Goal: Communication & Community: Ask a question

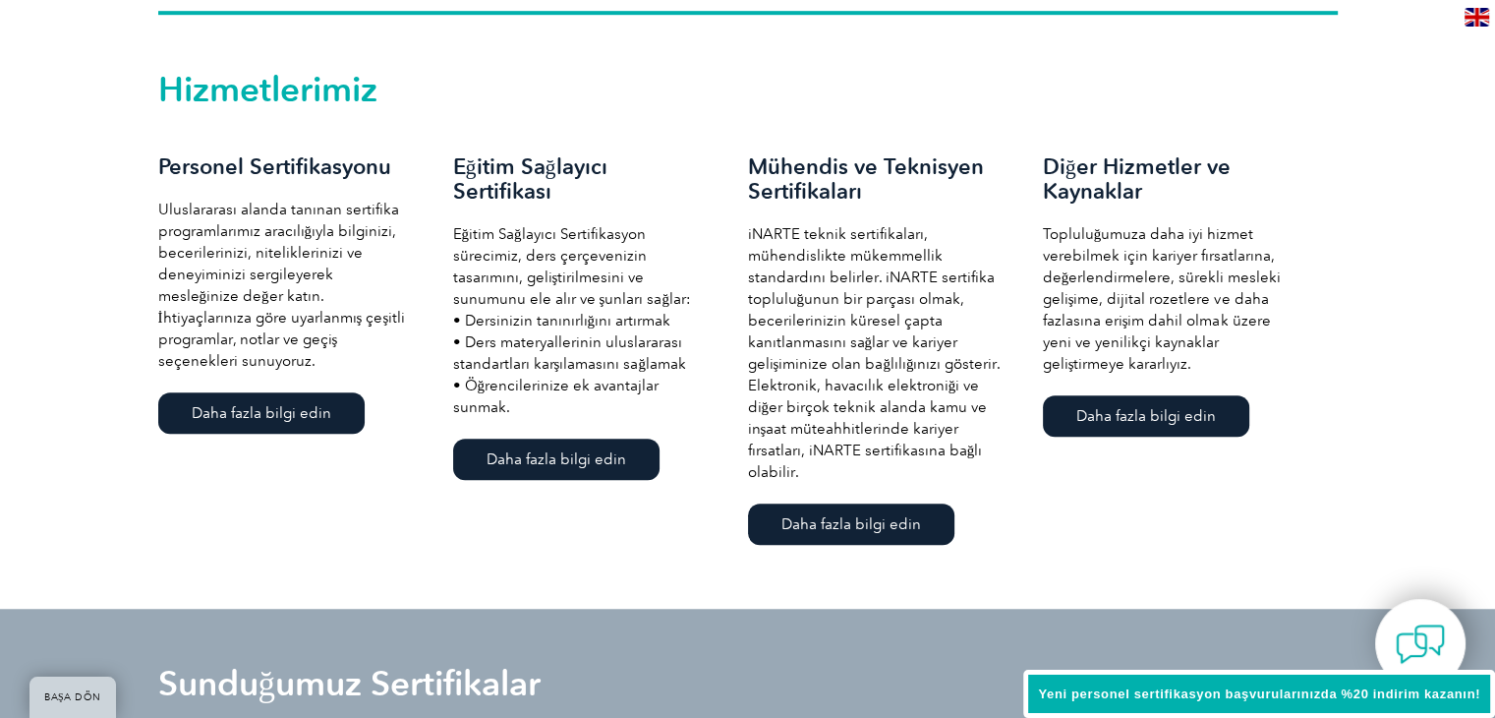
scroll to position [1339, 0]
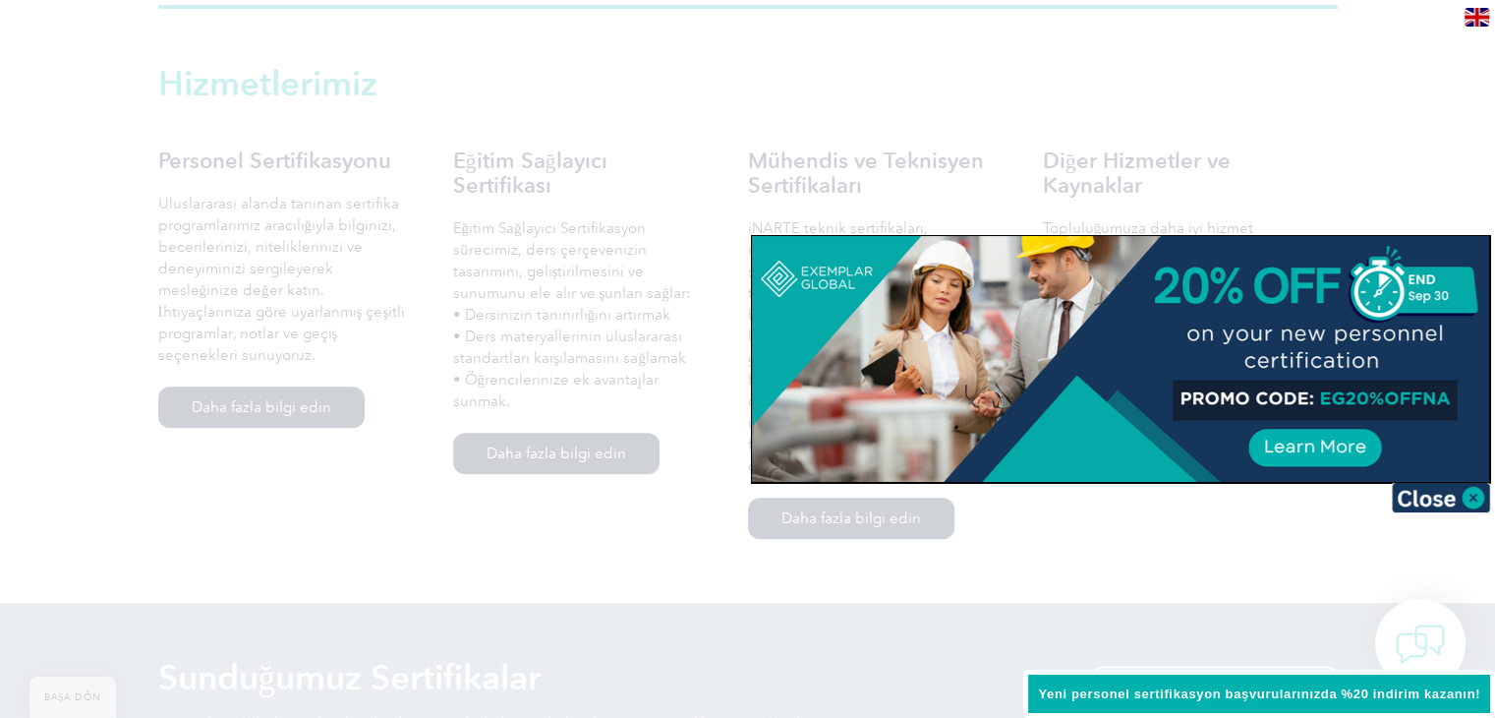
click at [1242, 559] on div at bounding box center [747, 359] width 1495 height 718
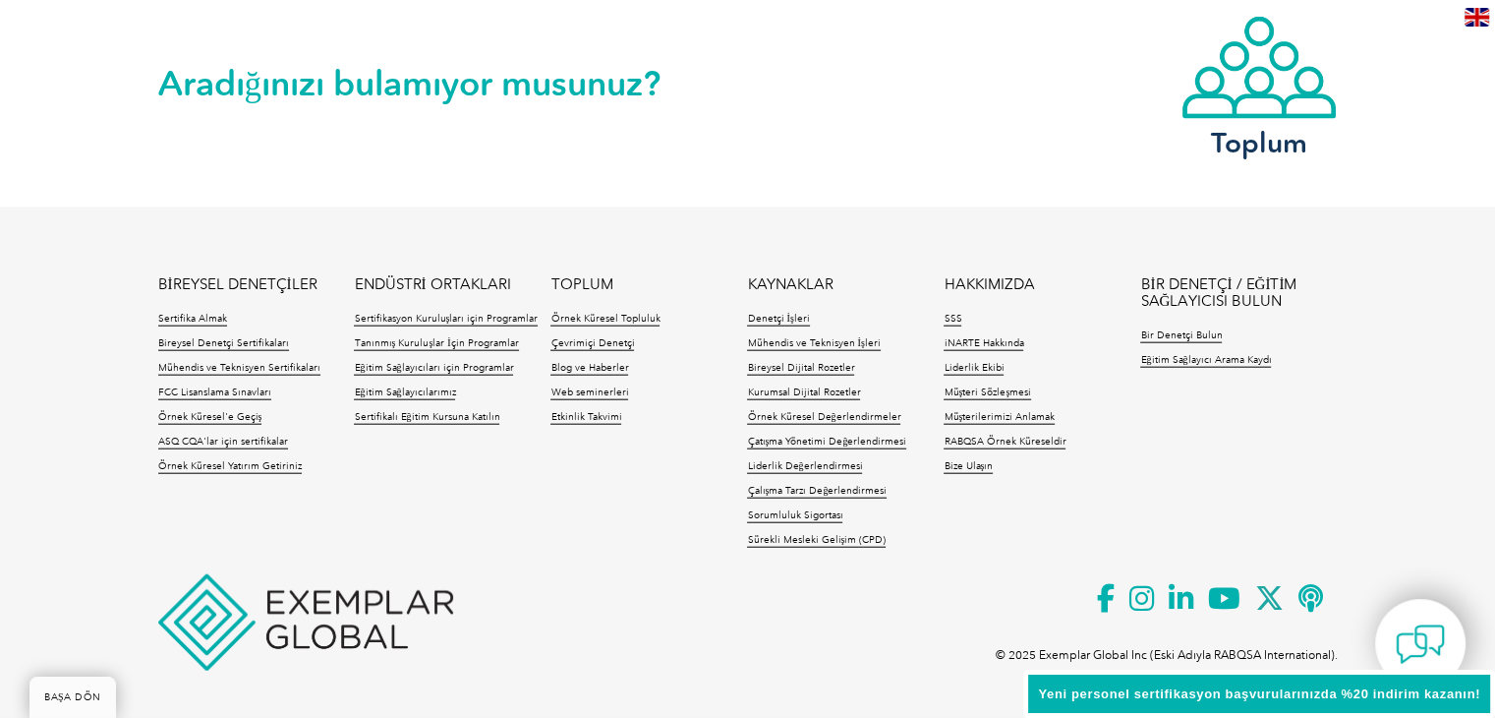
scroll to position [4643, 0]
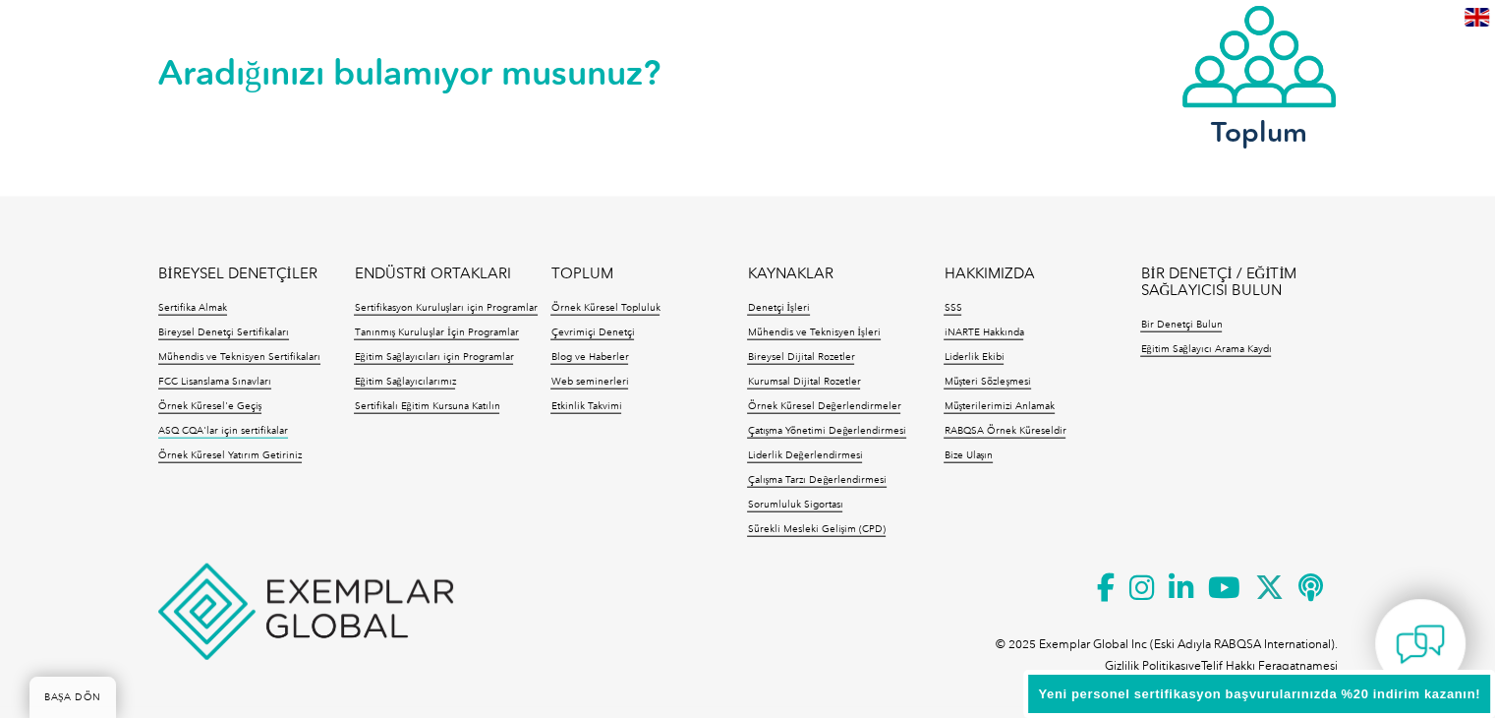
click at [225, 430] on font "ASQ CQA'lar için sertifikalar" at bounding box center [223, 431] width 130 height 12
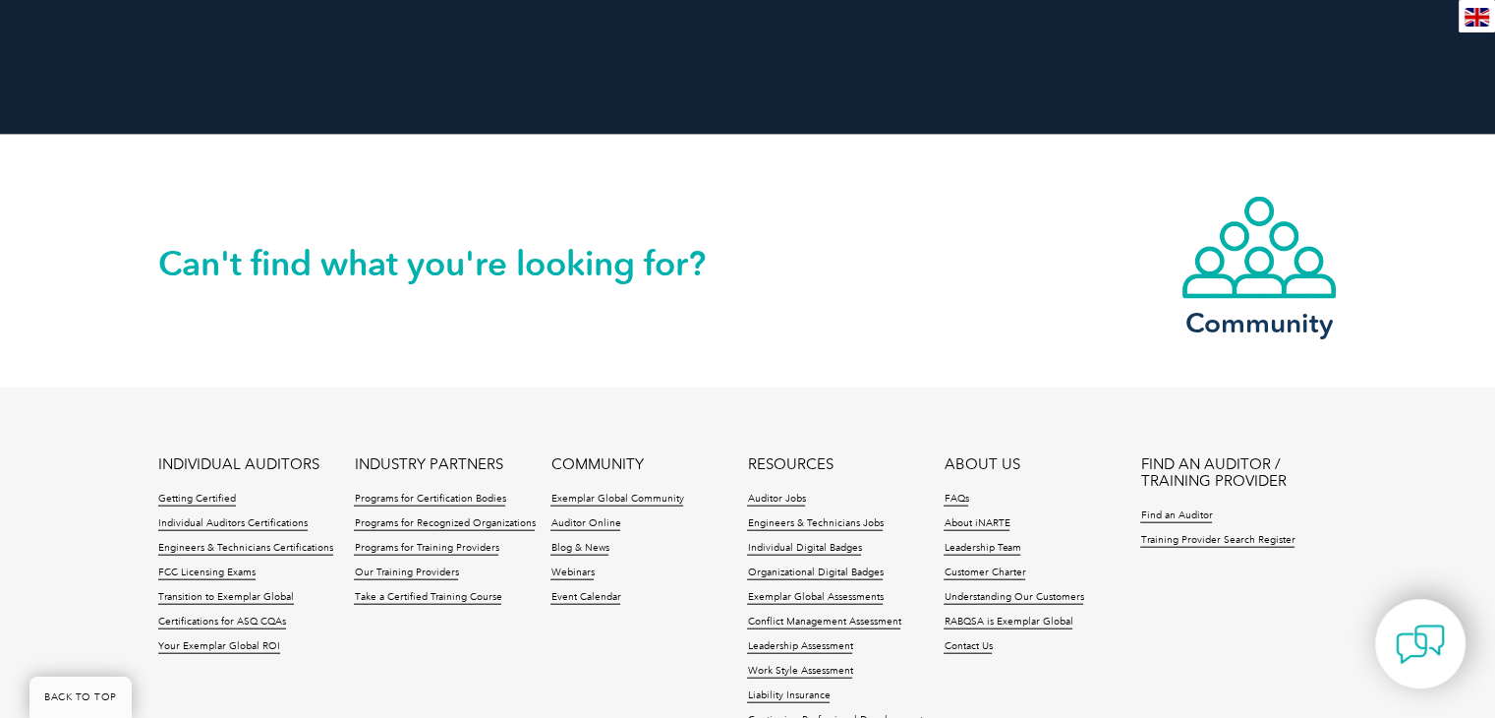
scroll to position [4654, 0]
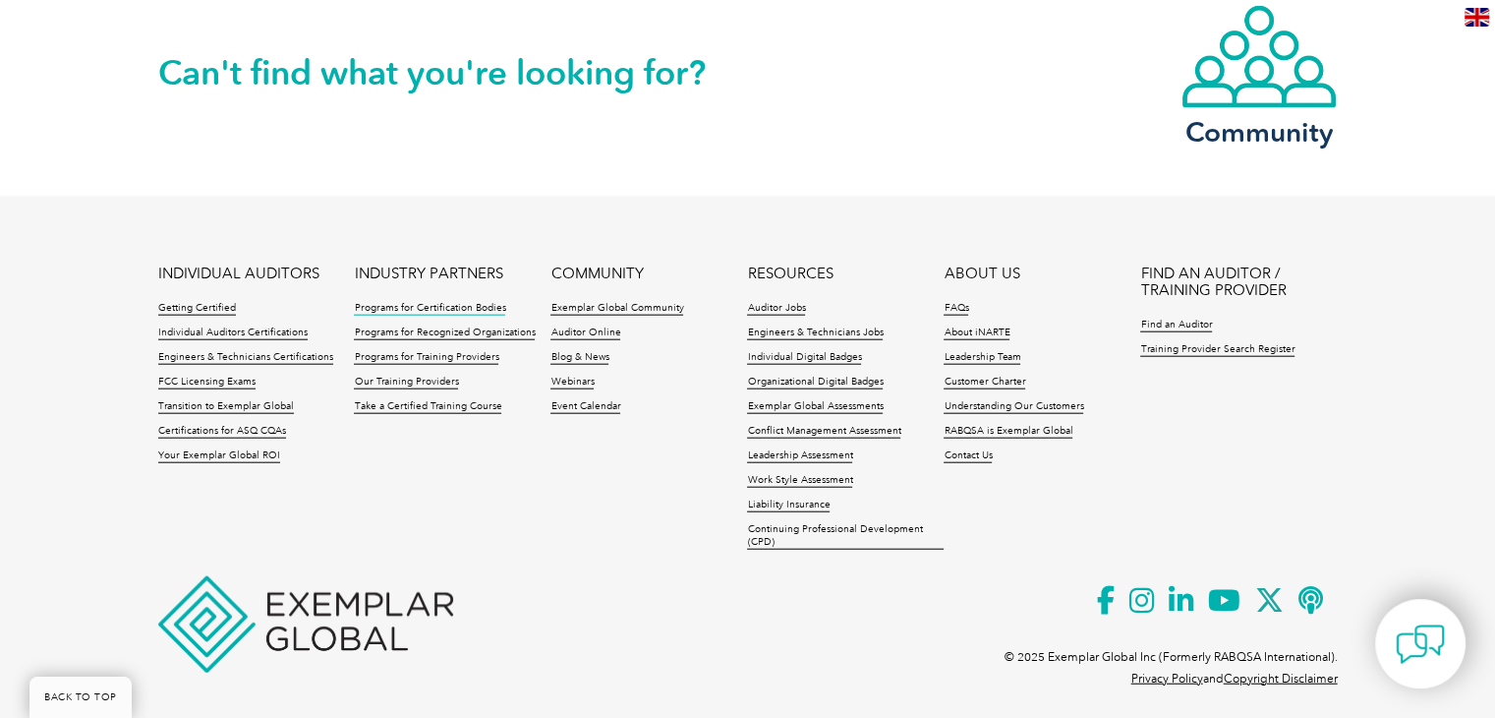
click at [417, 307] on link "Programs for Certification Bodies" at bounding box center [429, 309] width 151 height 14
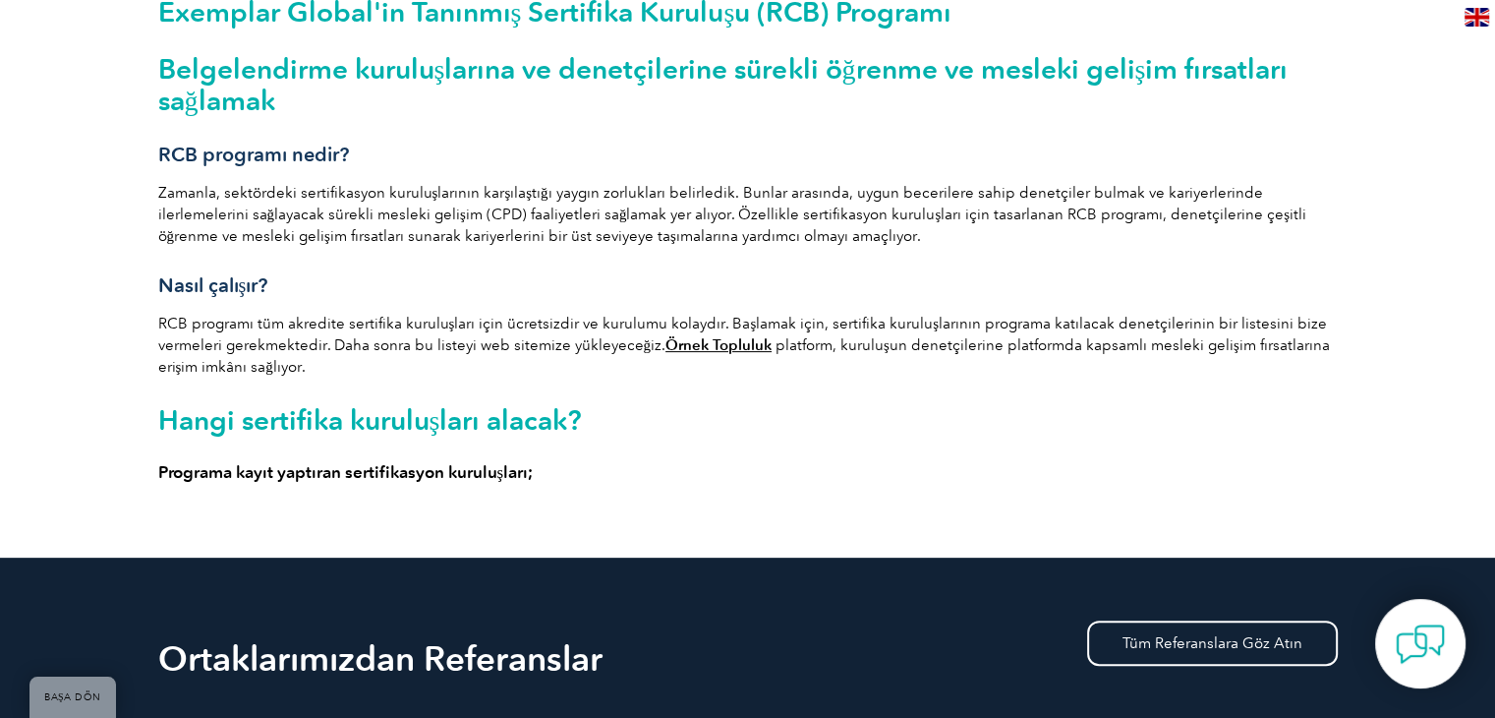
scroll to position [503, 0]
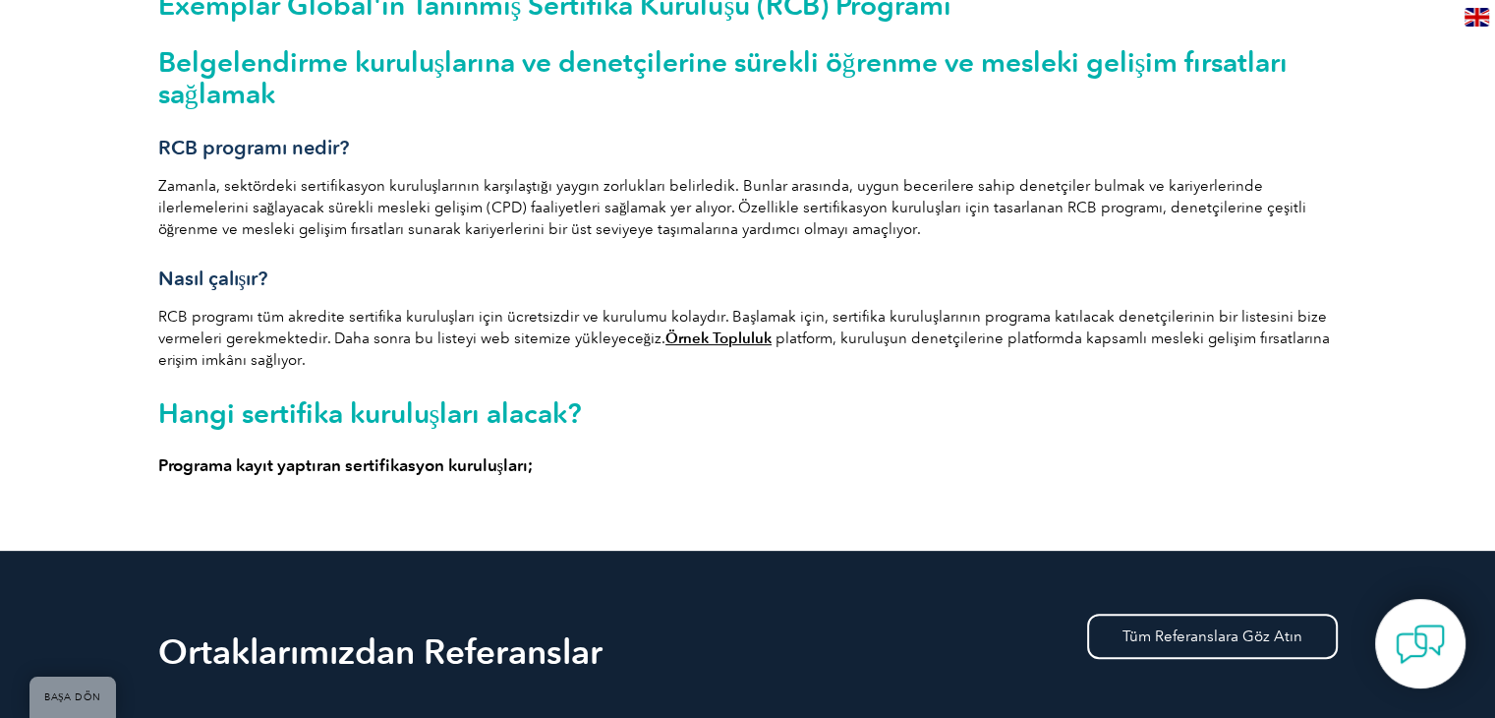
drag, startPoint x: 1505, startPoint y: 85, endPoint x: 1509, endPoint y: 208, distance: 123.9
click at [435, 467] on font "Programa kayıt yaptıran sertifikasyon kuruluşları;" at bounding box center [346, 465] width 376 height 20
click at [441, 407] on font "Hangi sertifika kuruluşları alacak?" at bounding box center [370, 412] width 425 height 33
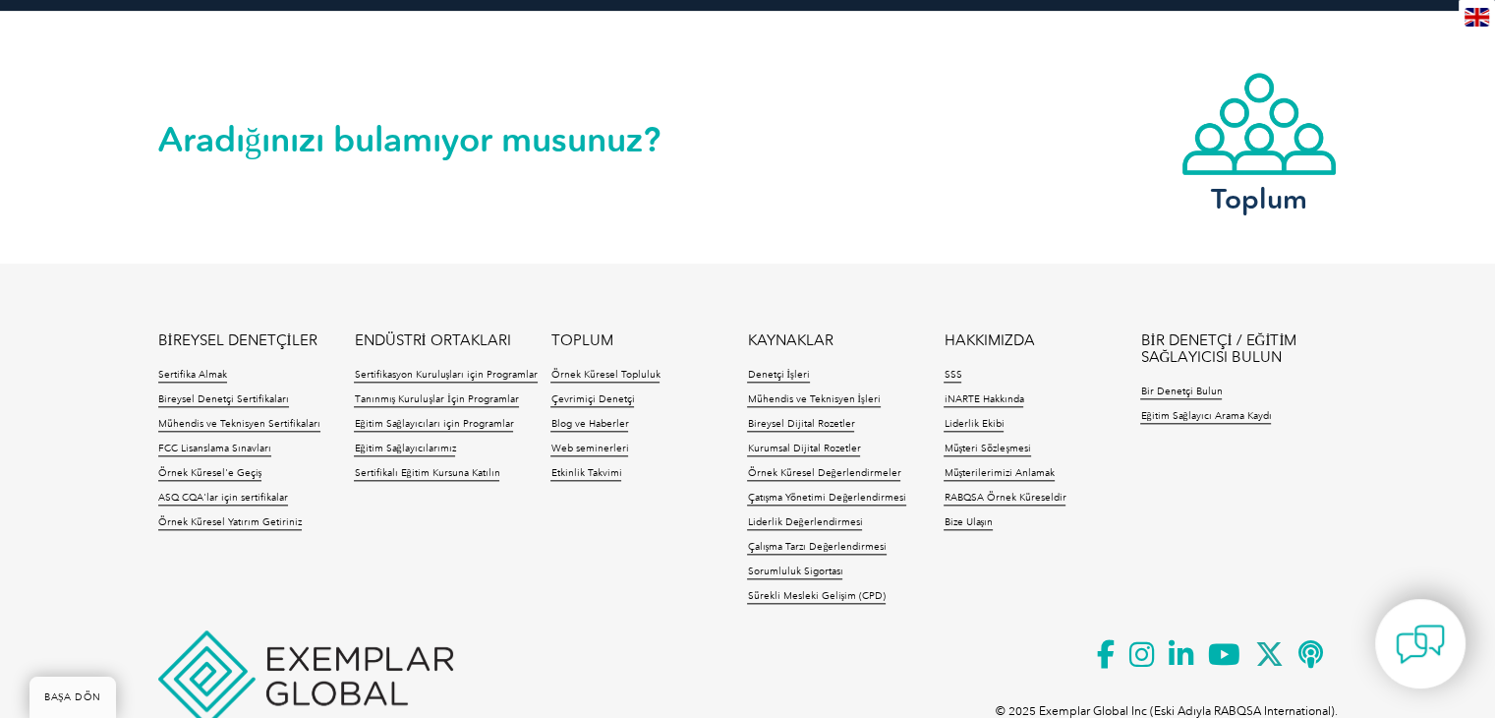
scroll to position [2003, 0]
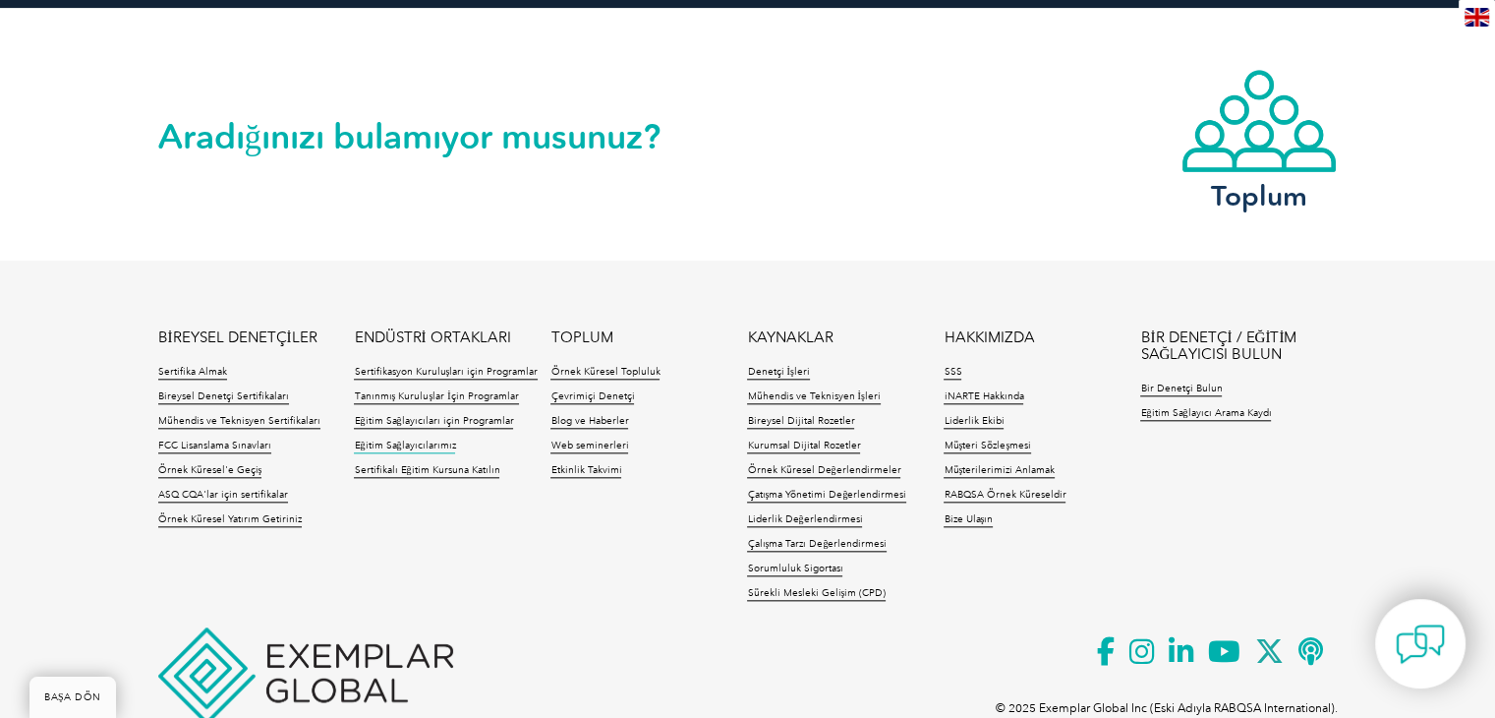
click at [420, 445] on font "Eğitim Sağlayıcılarımız" at bounding box center [404, 445] width 101 height 12
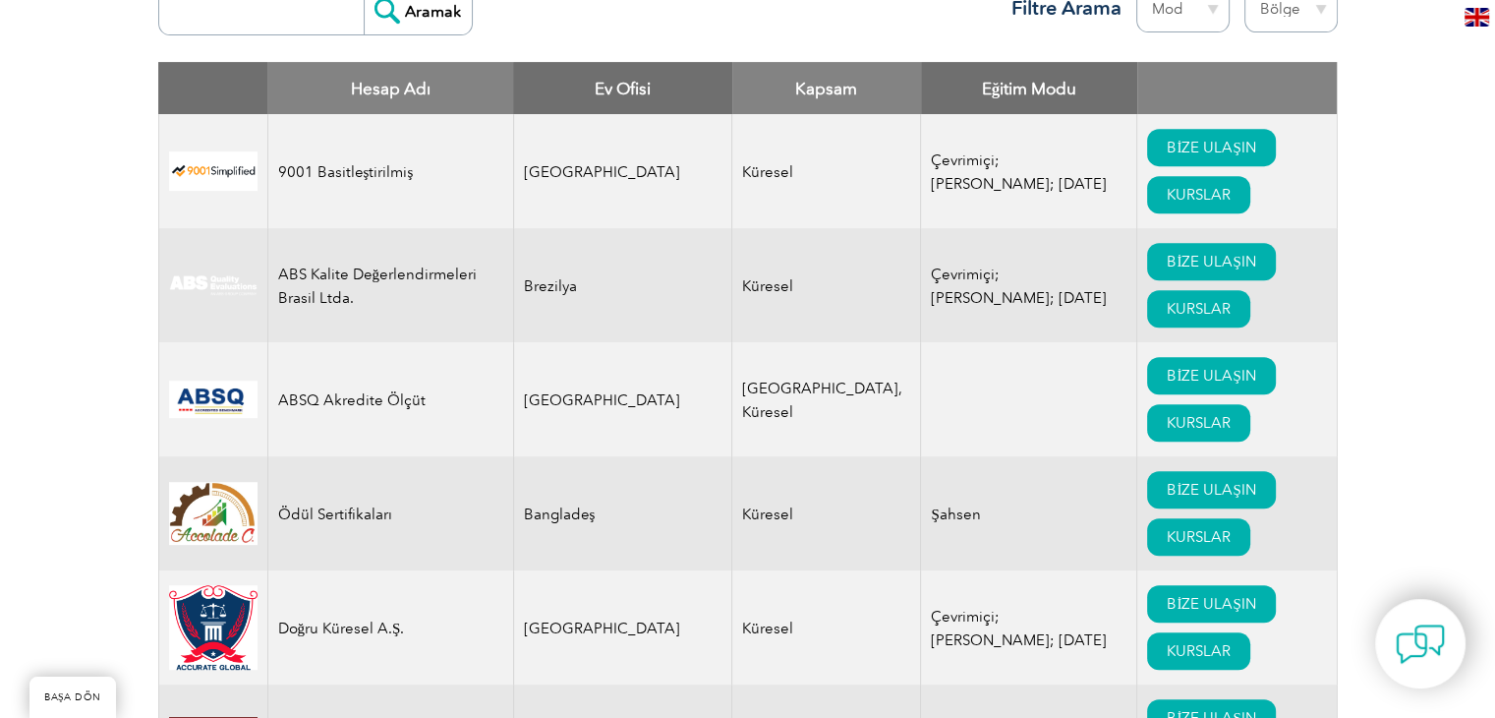
scroll to position [683, 0]
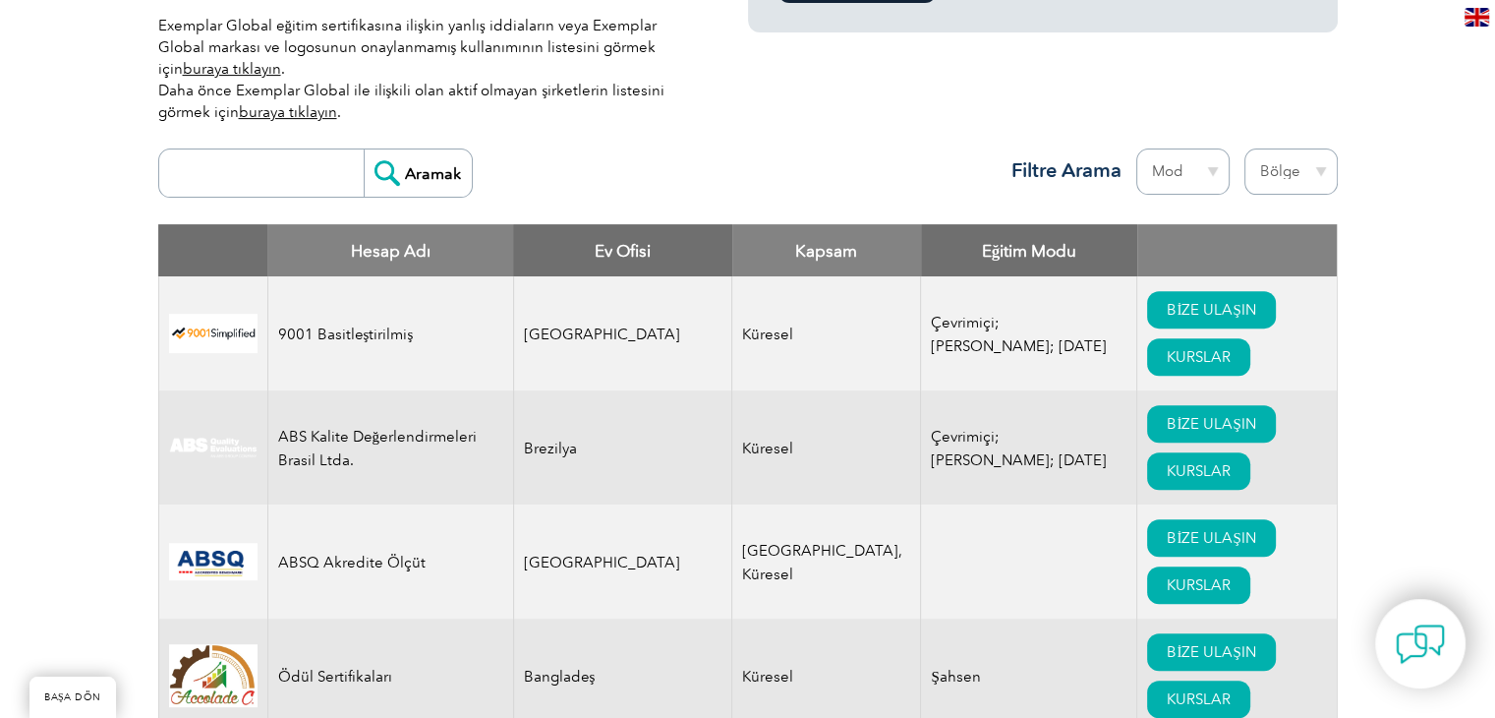
click at [1284, 150] on select "Bölge Avustralya Bahreyn Bangladeş Brezilya Kanada Kolombiya Dominik Cumhuriyet…" at bounding box center [1291, 171] width 93 height 46
select select "Turkey"
click at [1245, 148] on select "Bölge Avustralya Bahreyn Bangladeş Brezilya Kanada Kolombiya Dominik Cumhuriyet…" at bounding box center [1291, 171] width 93 height 46
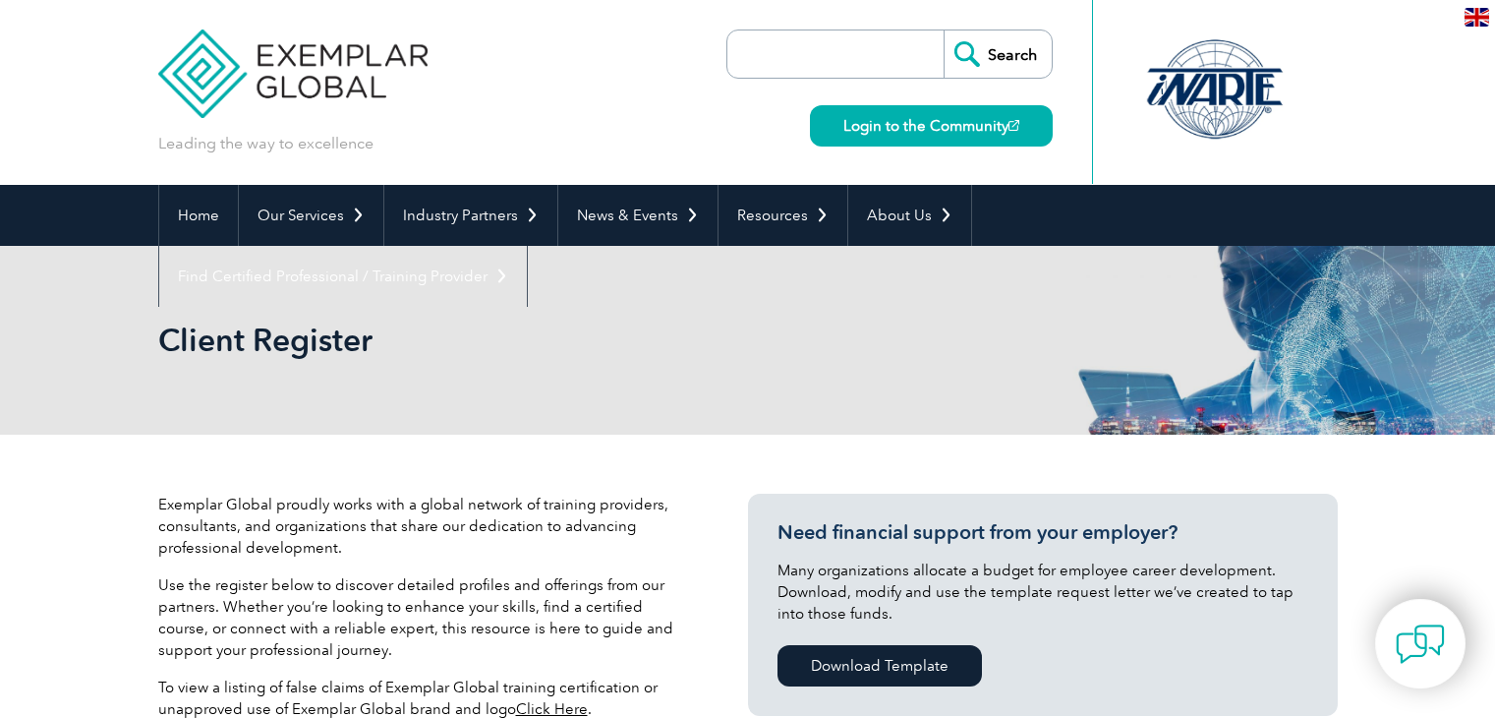
select select "[GEOGRAPHIC_DATA]"
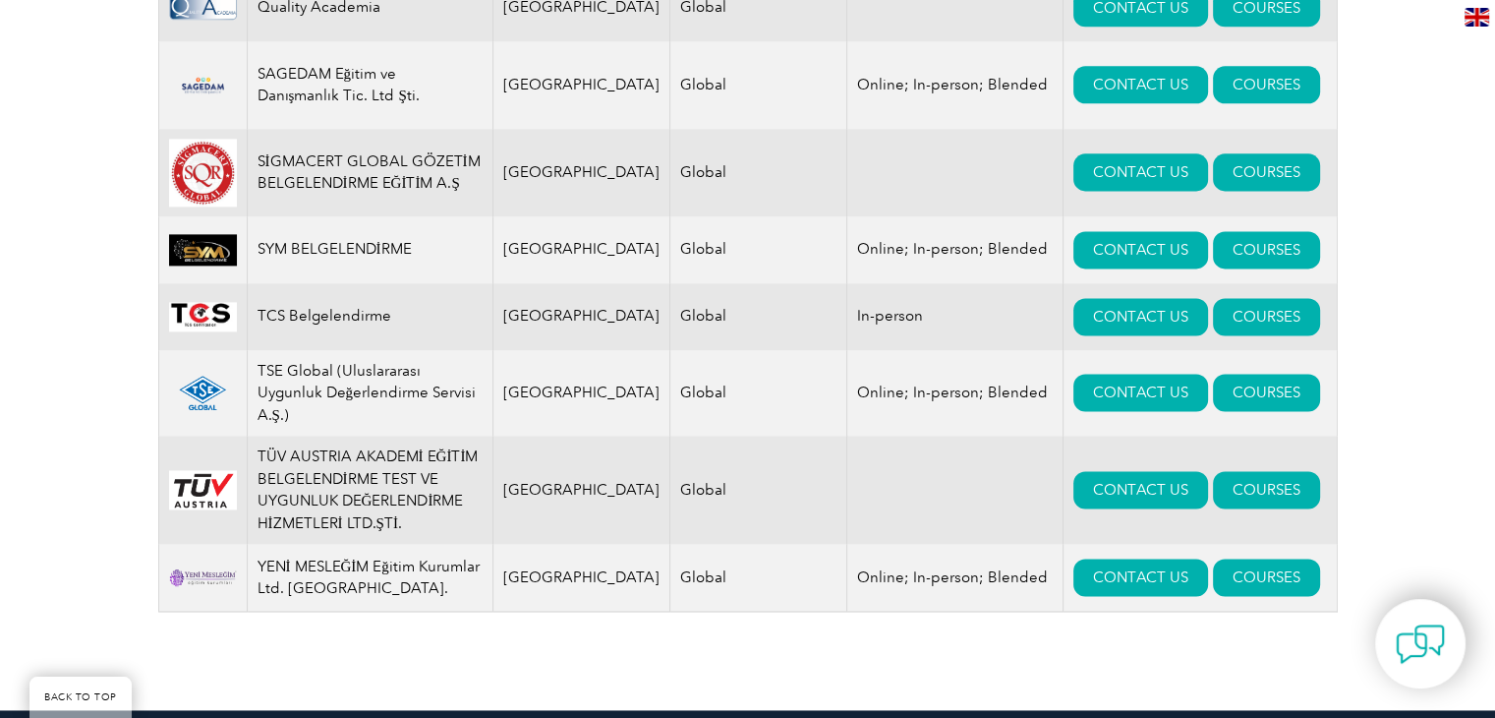
scroll to position [2705, 0]
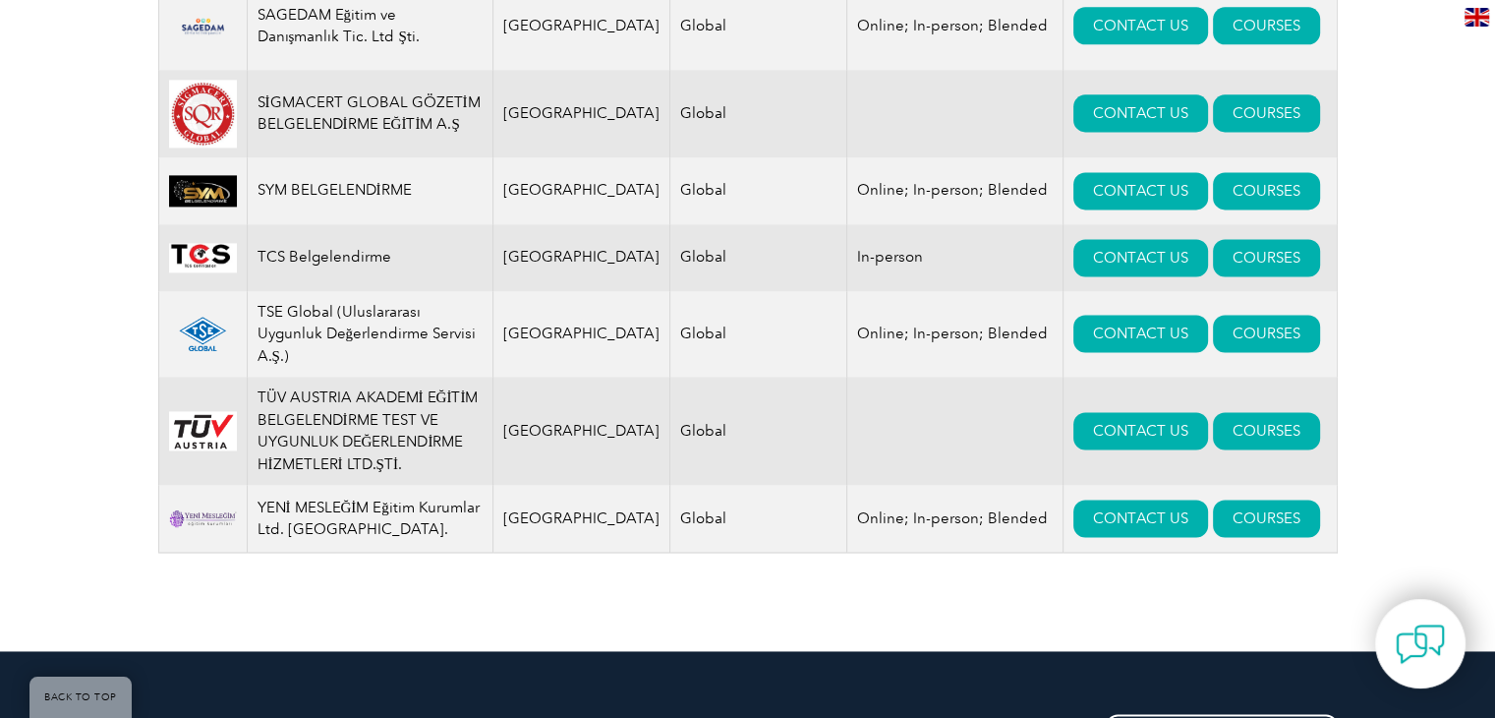
drag, startPoint x: 1502, startPoint y: 83, endPoint x: 1509, endPoint y: 439, distance: 356.9
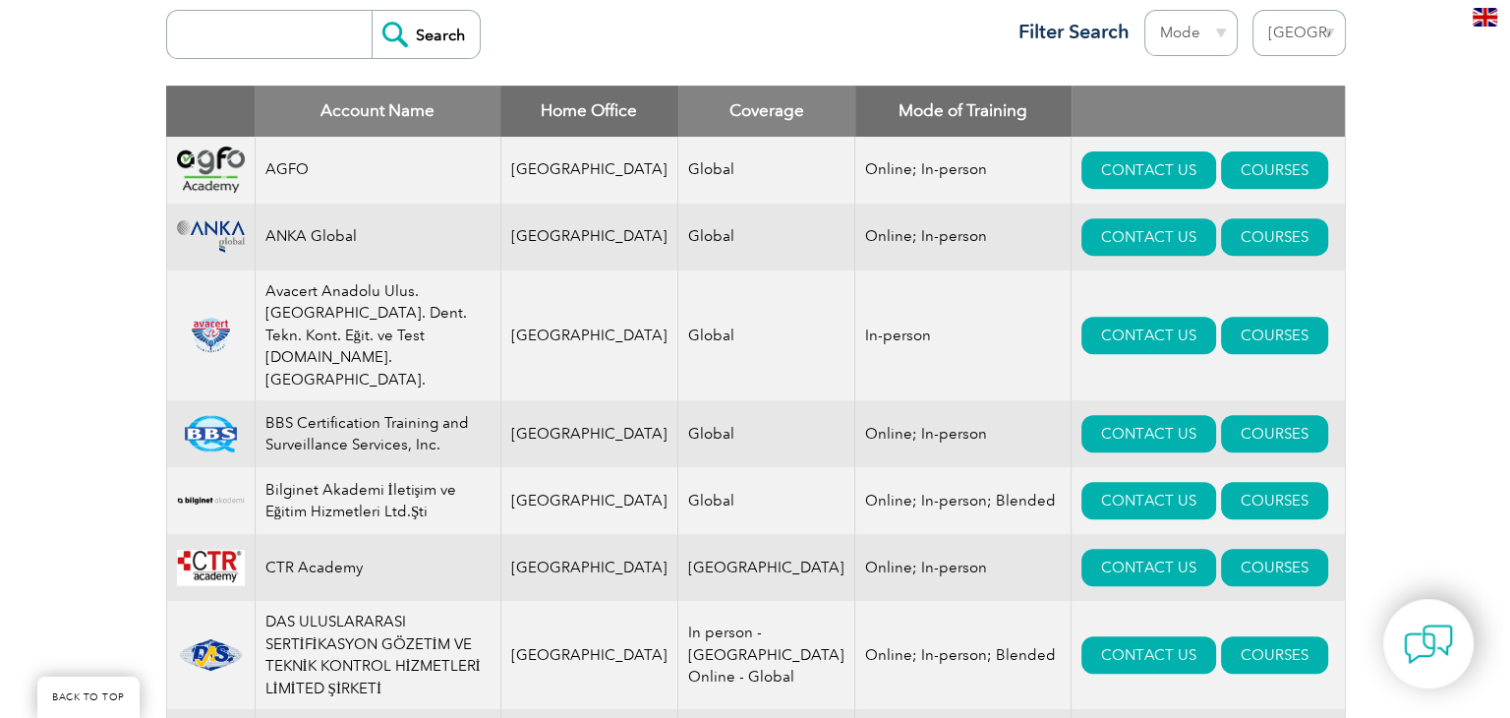
scroll to position [807, 0]
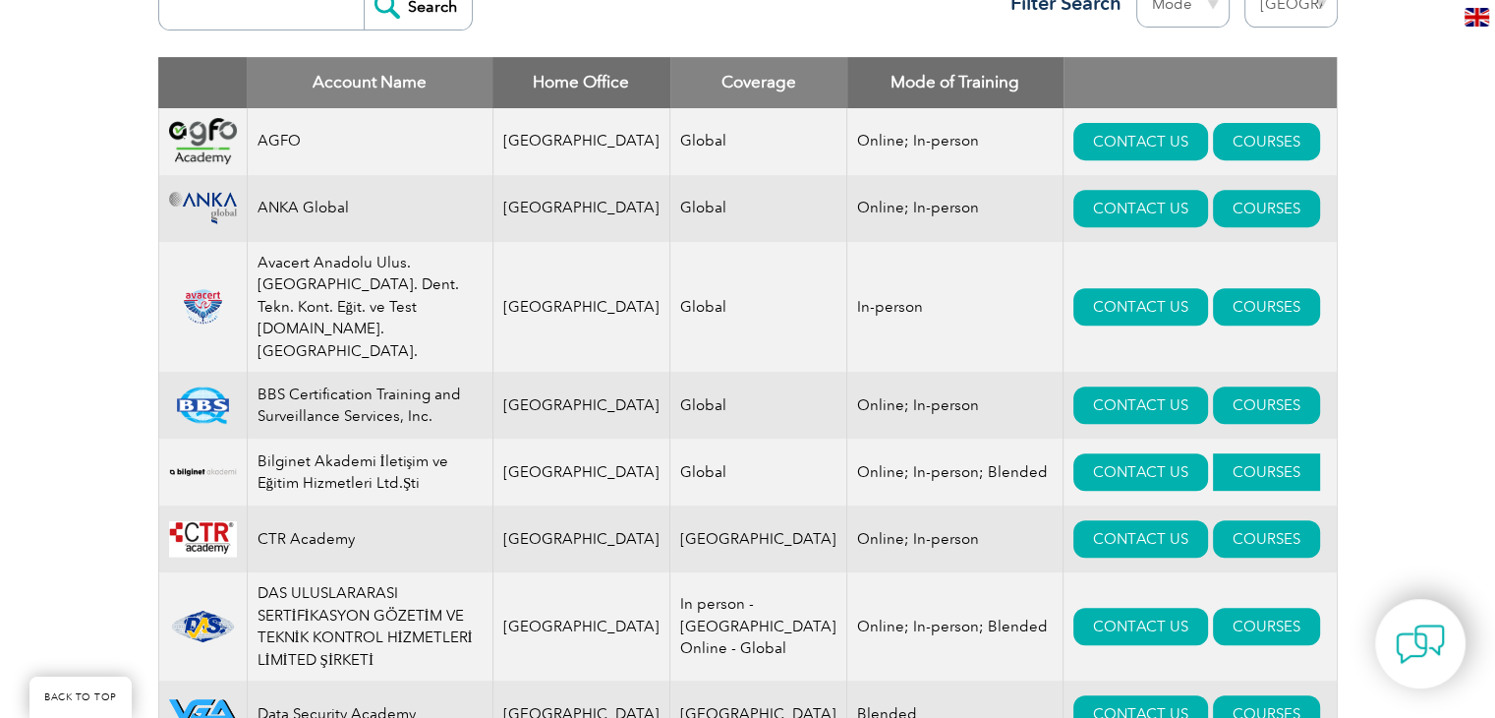
click at [1213, 453] on link "COURSES" at bounding box center [1266, 471] width 107 height 37
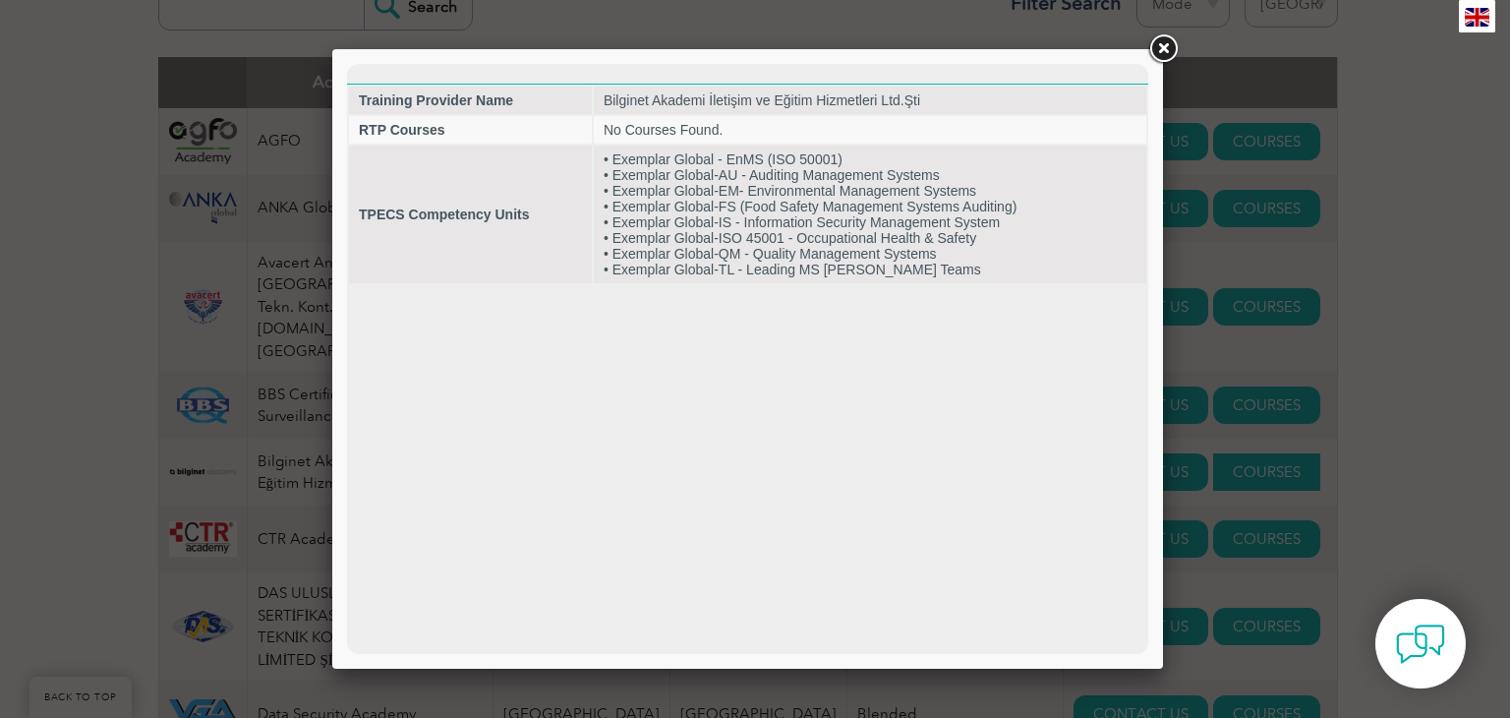
scroll to position [0, 0]
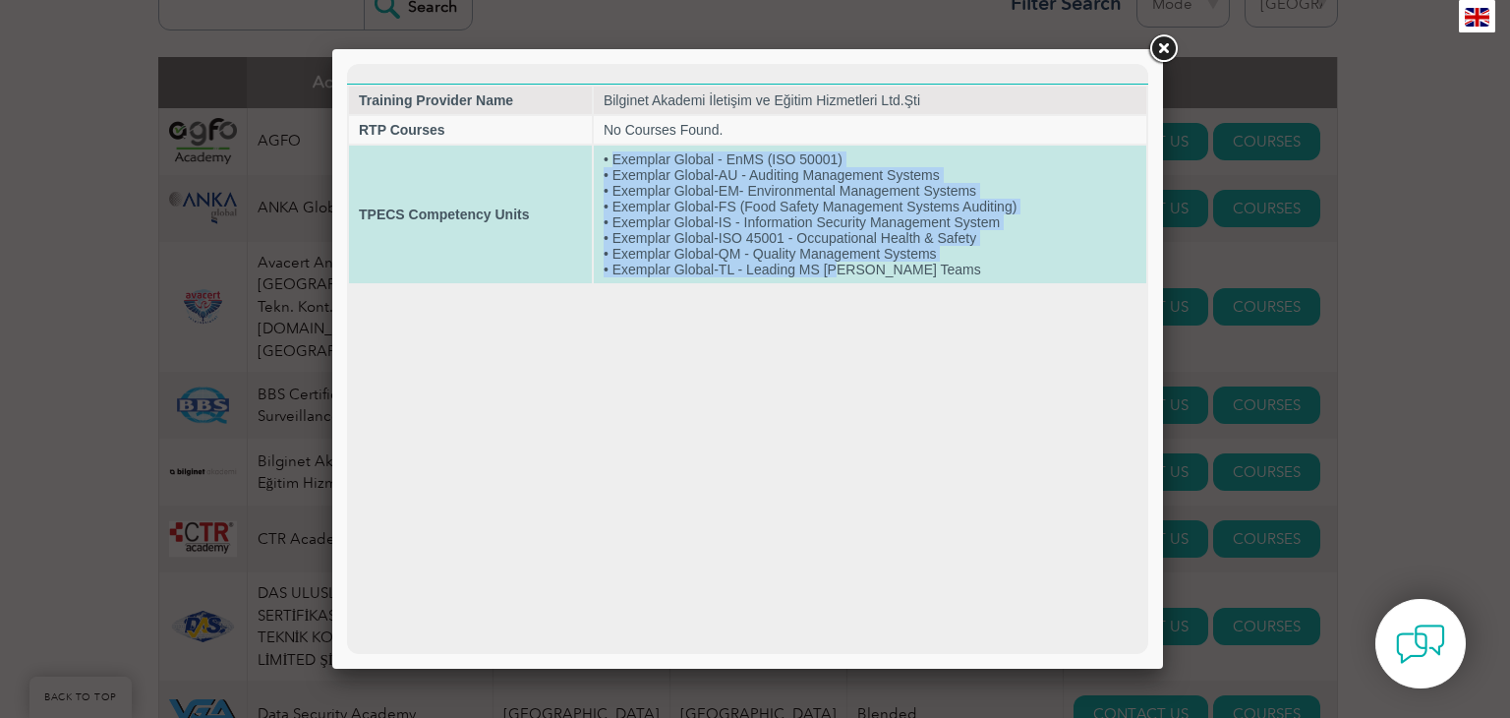
drag, startPoint x: 613, startPoint y: 154, endPoint x: 837, endPoint y: 277, distance: 254.7
click at [837, 277] on td "• Exemplar Global - EnMS (ISO 50001) • Exemplar Global-AU - Auditing Management…" at bounding box center [870, 214] width 552 height 138
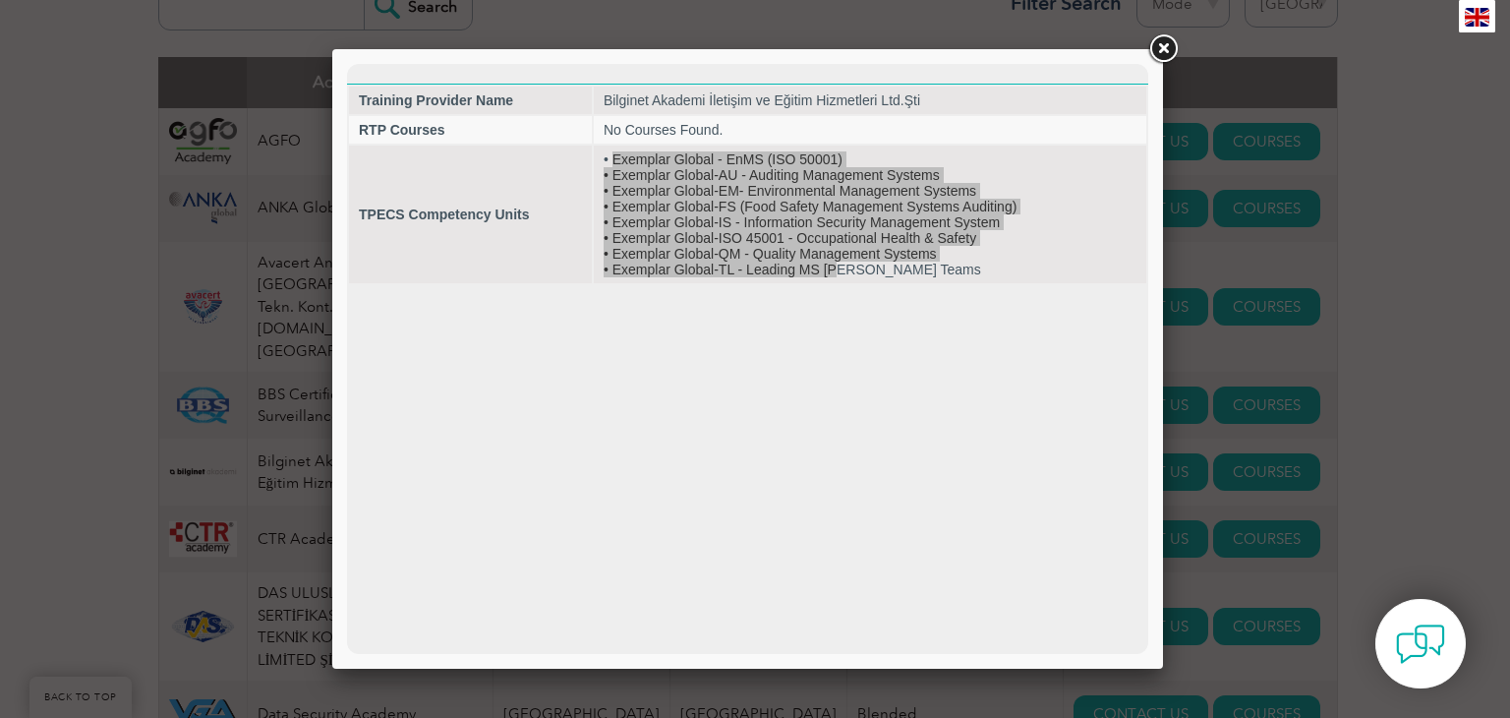
click at [1160, 56] on link at bounding box center [1162, 48] width 35 height 35
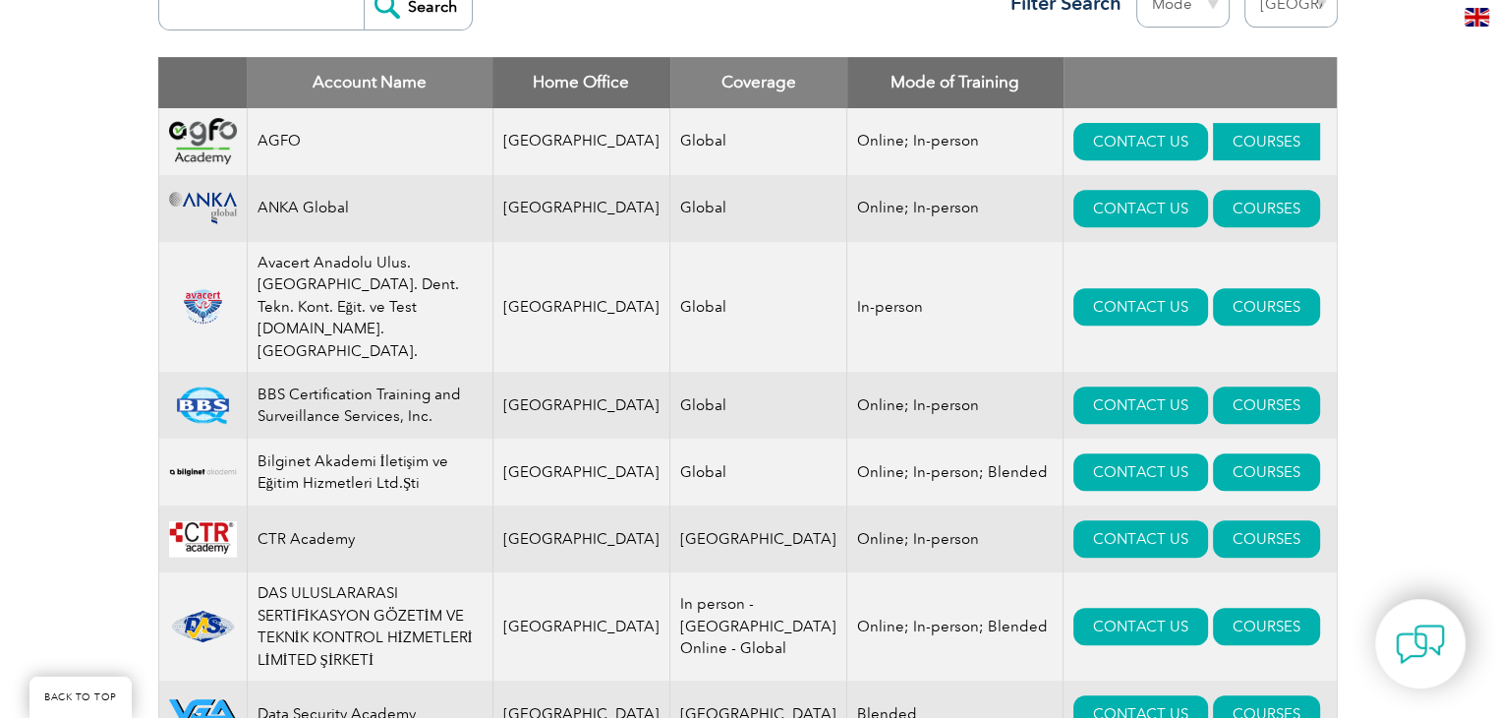
click at [1219, 146] on link "COURSES" at bounding box center [1266, 141] width 107 height 37
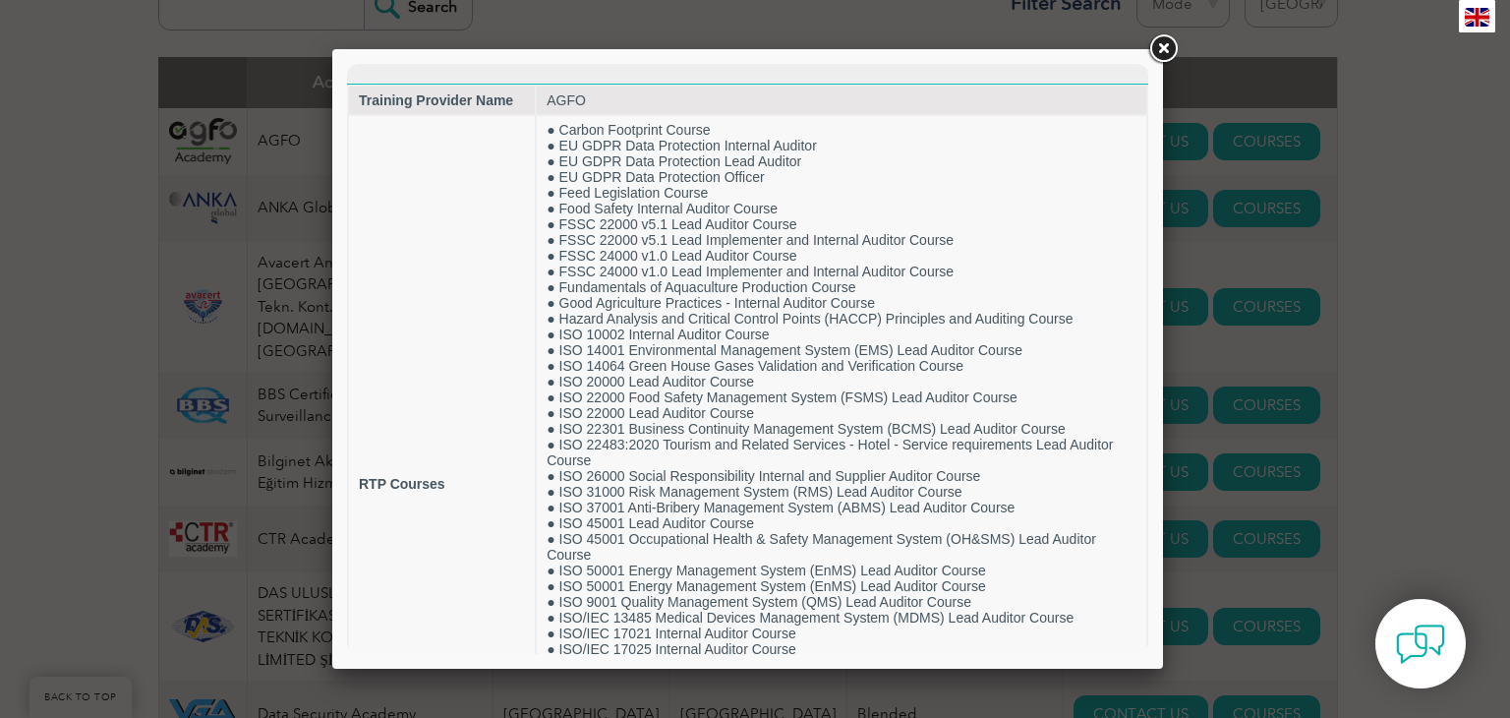
click at [1164, 53] on link at bounding box center [1162, 48] width 35 height 35
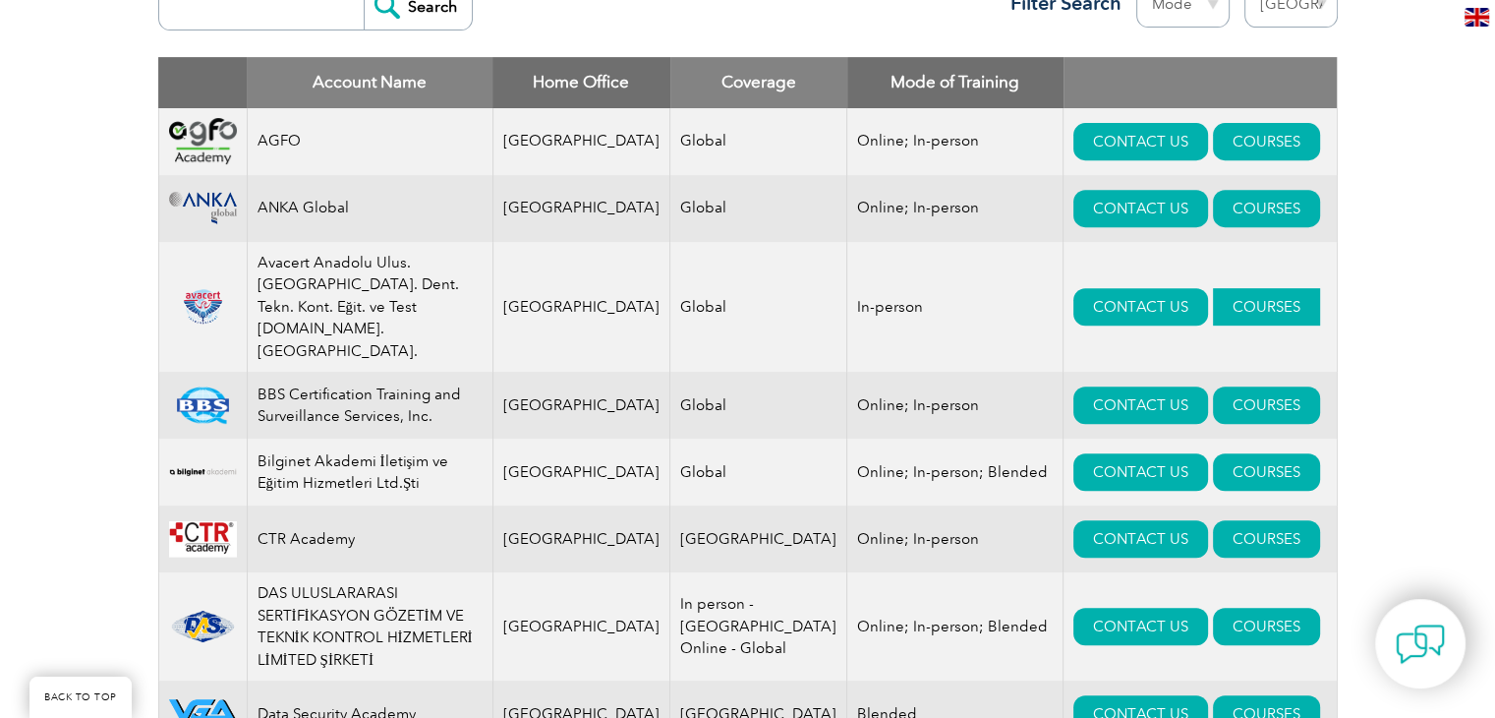
click at [1213, 288] on link "COURSES" at bounding box center [1266, 306] width 107 height 37
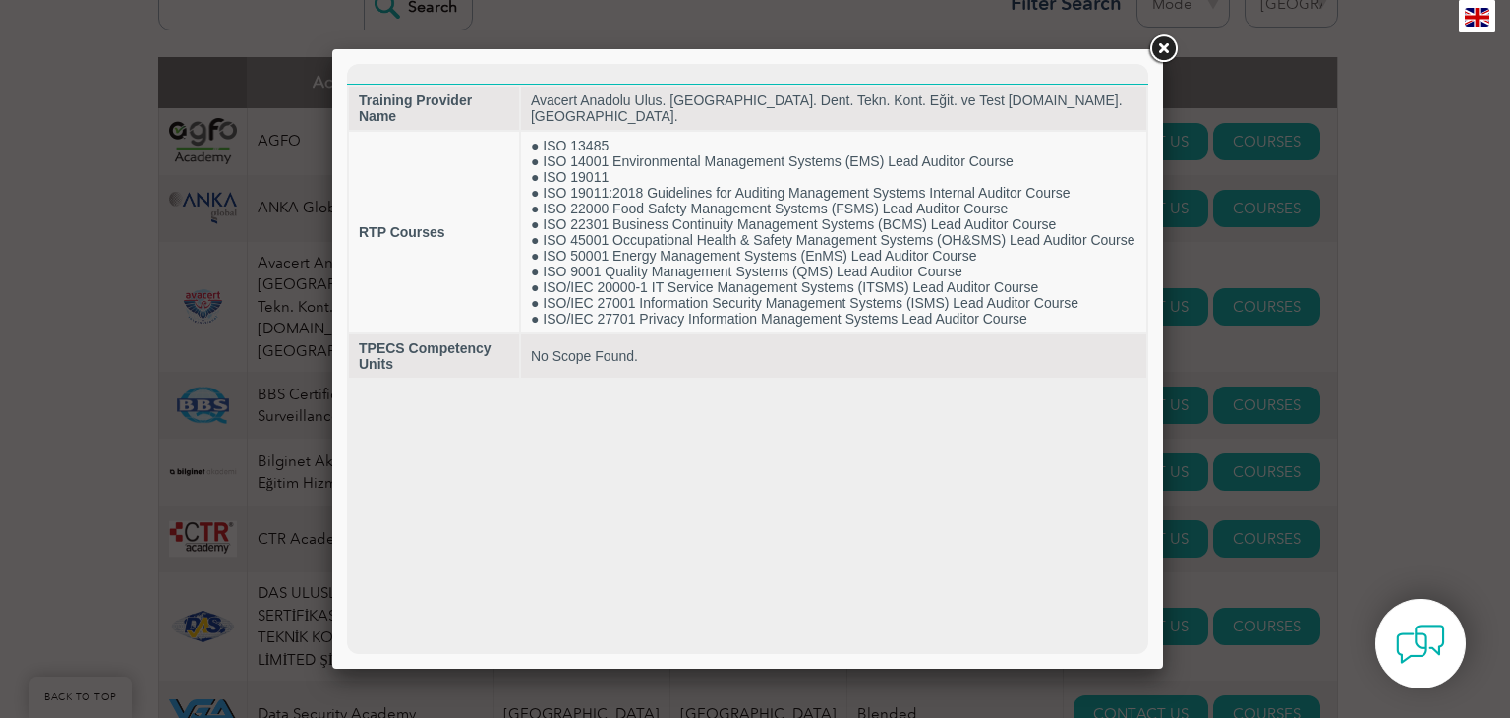
click at [1167, 46] on link at bounding box center [1162, 48] width 35 height 35
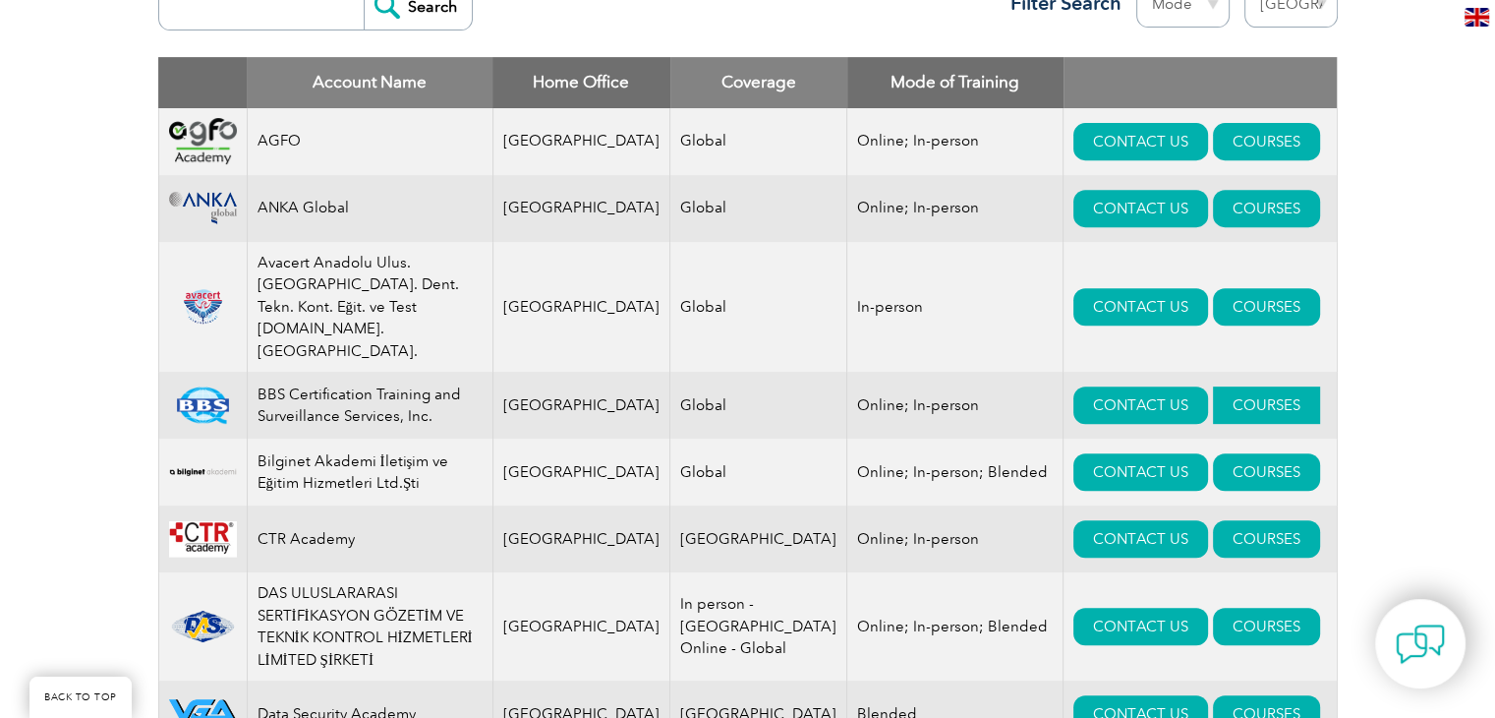
click at [1213, 386] on link "COURSES" at bounding box center [1266, 404] width 107 height 37
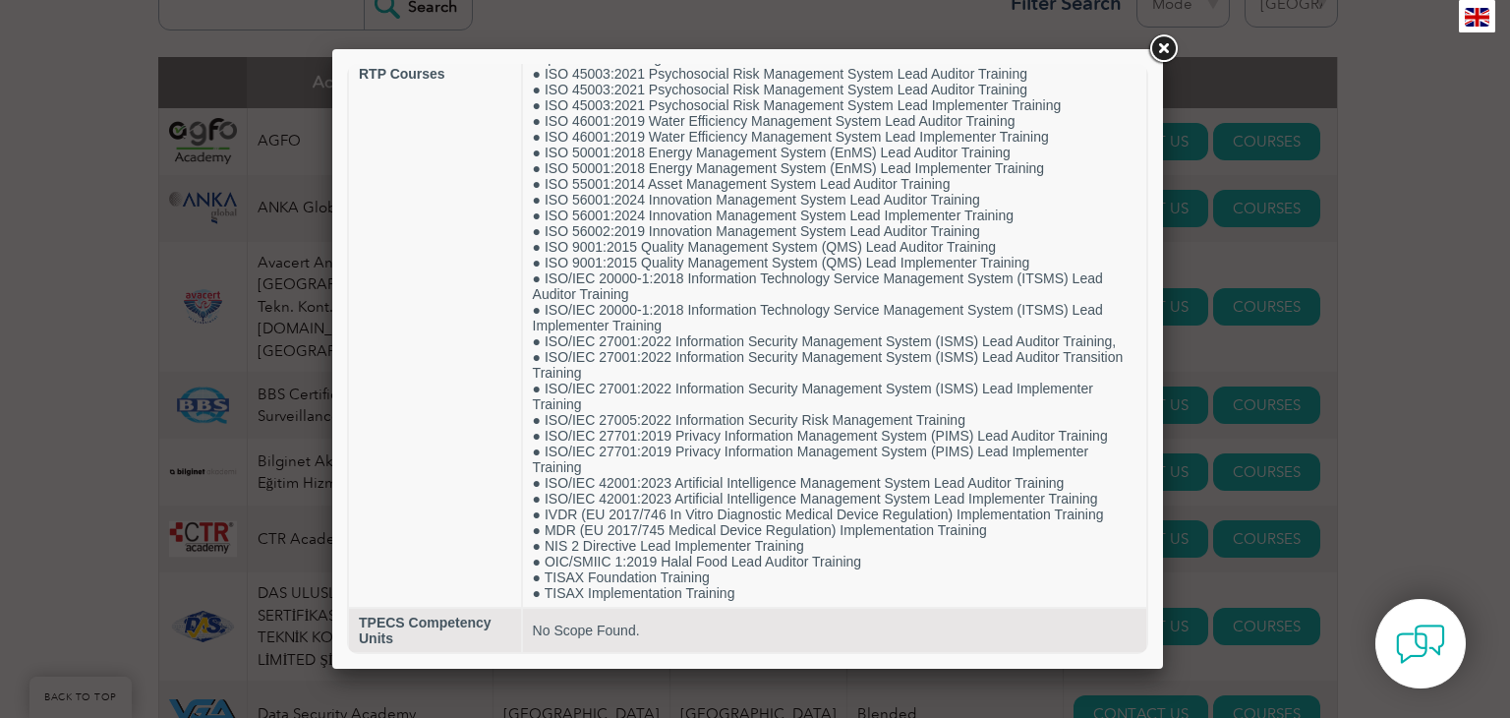
scroll to position [617, 0]
click at [1437, 367] on div at bounding box center [755, 359] width 1510 height 718
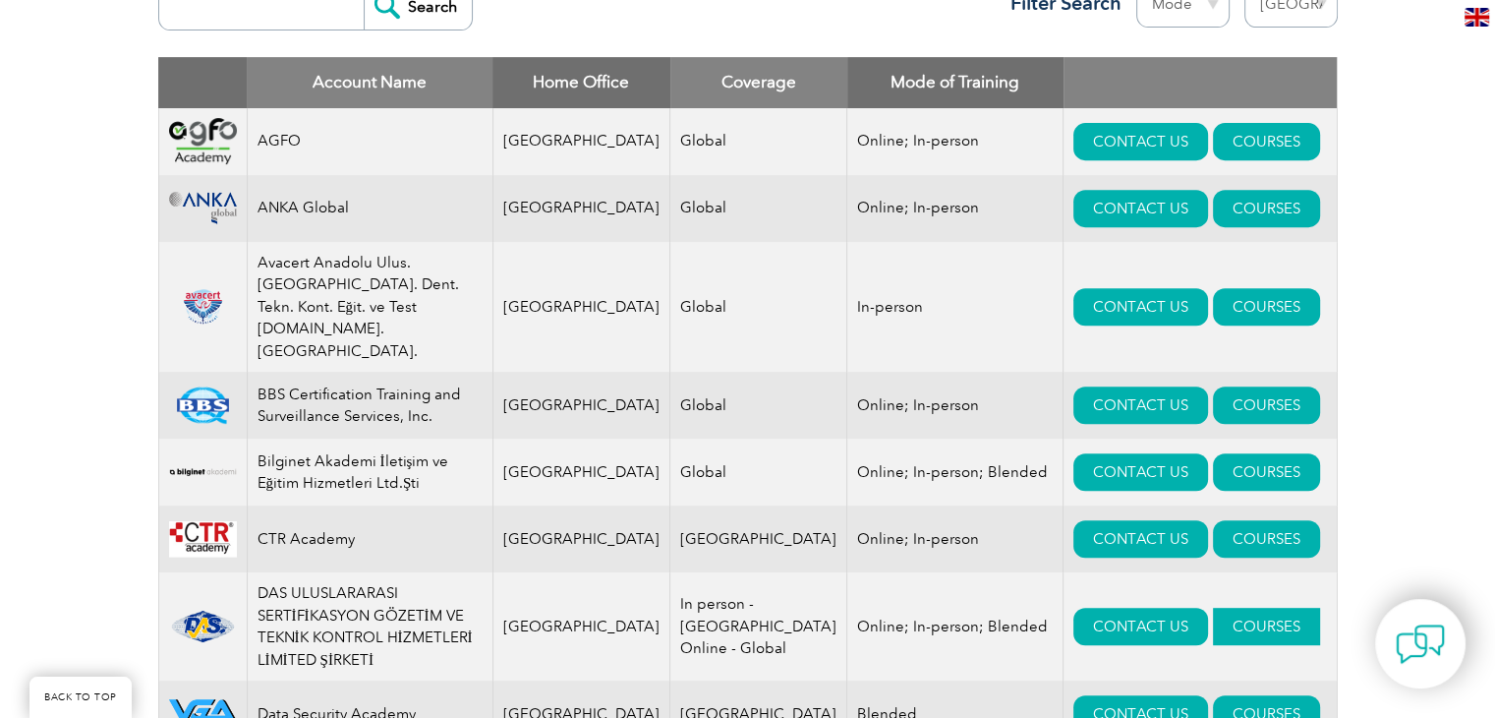
click at [1213, 608] on link "COURSES" at bounding box center [1266, 626] width 107 height 37
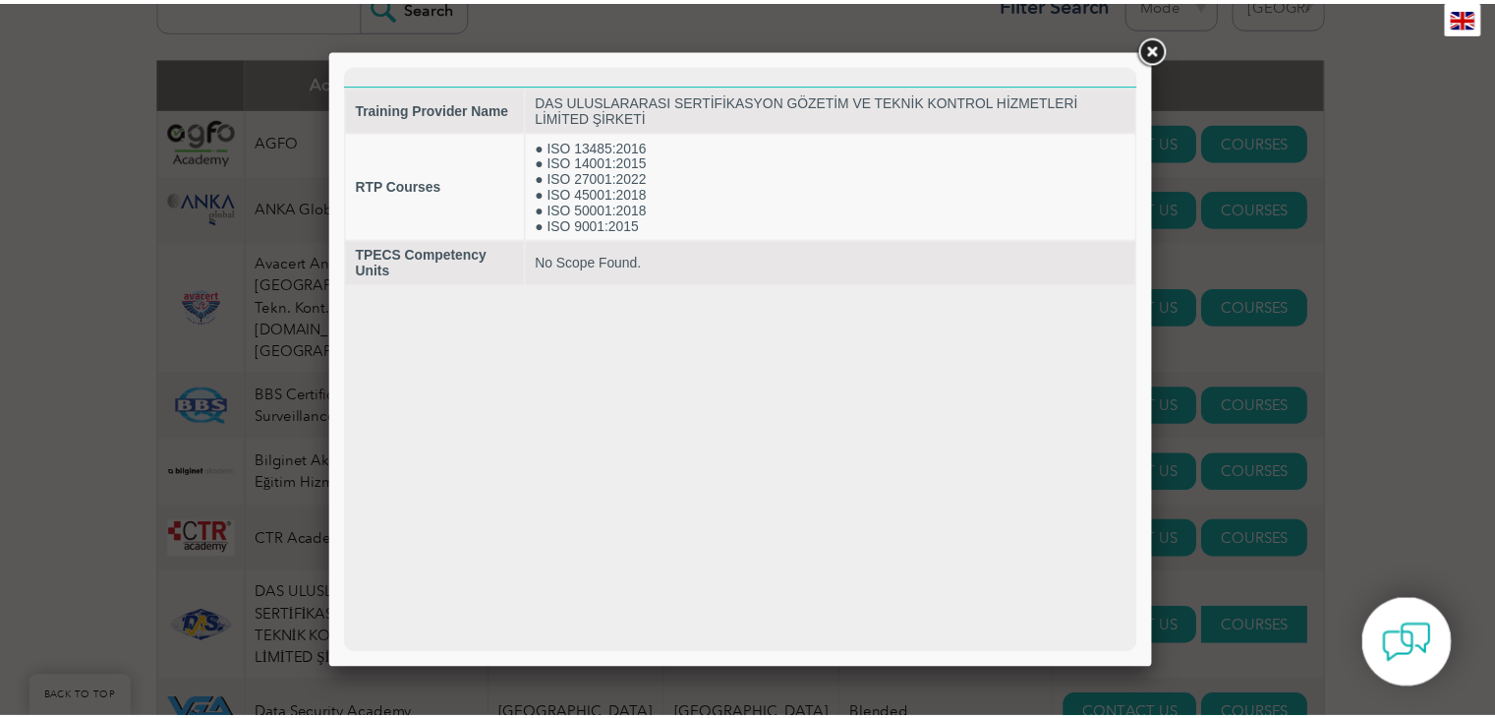
scroll to position [0, 0]
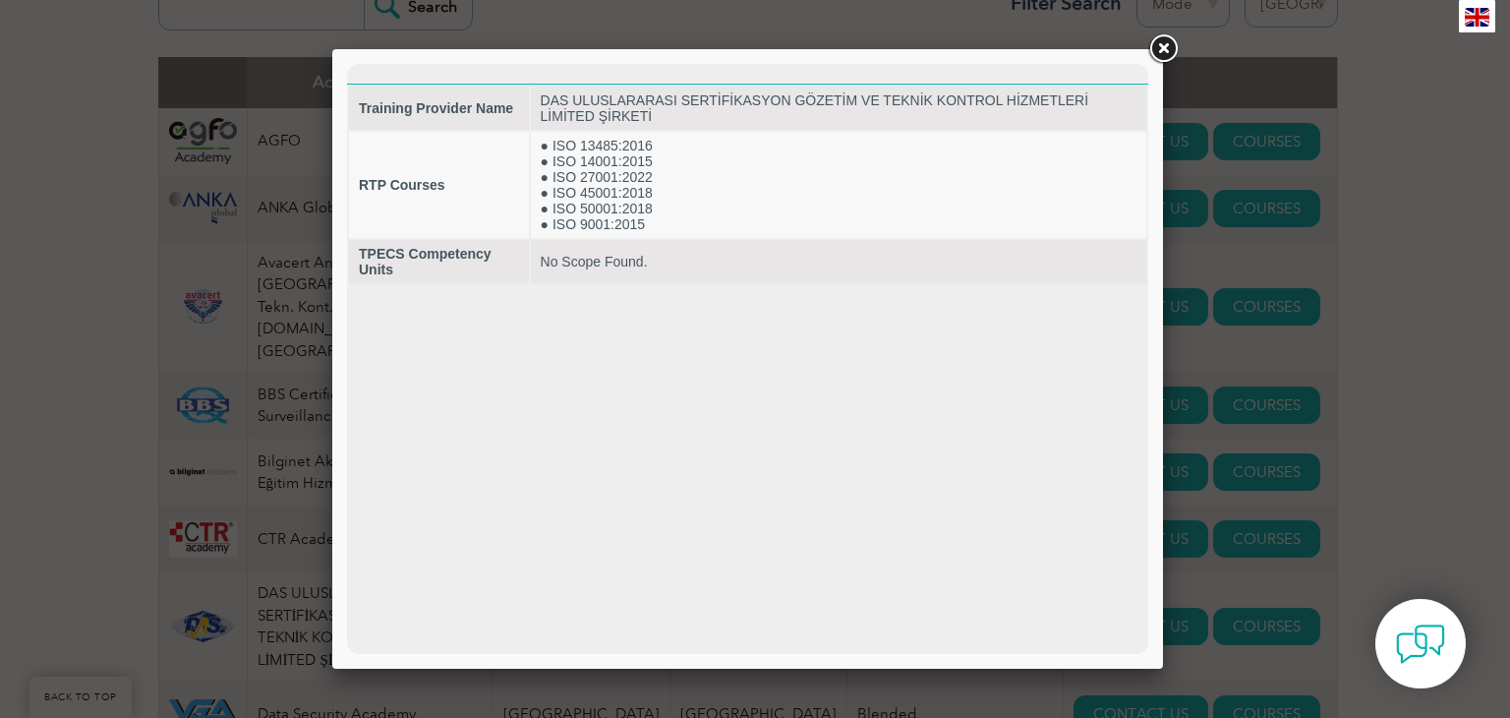
click at [1160, 48] on link at bounding box center [1162, 48] width 35 height 35
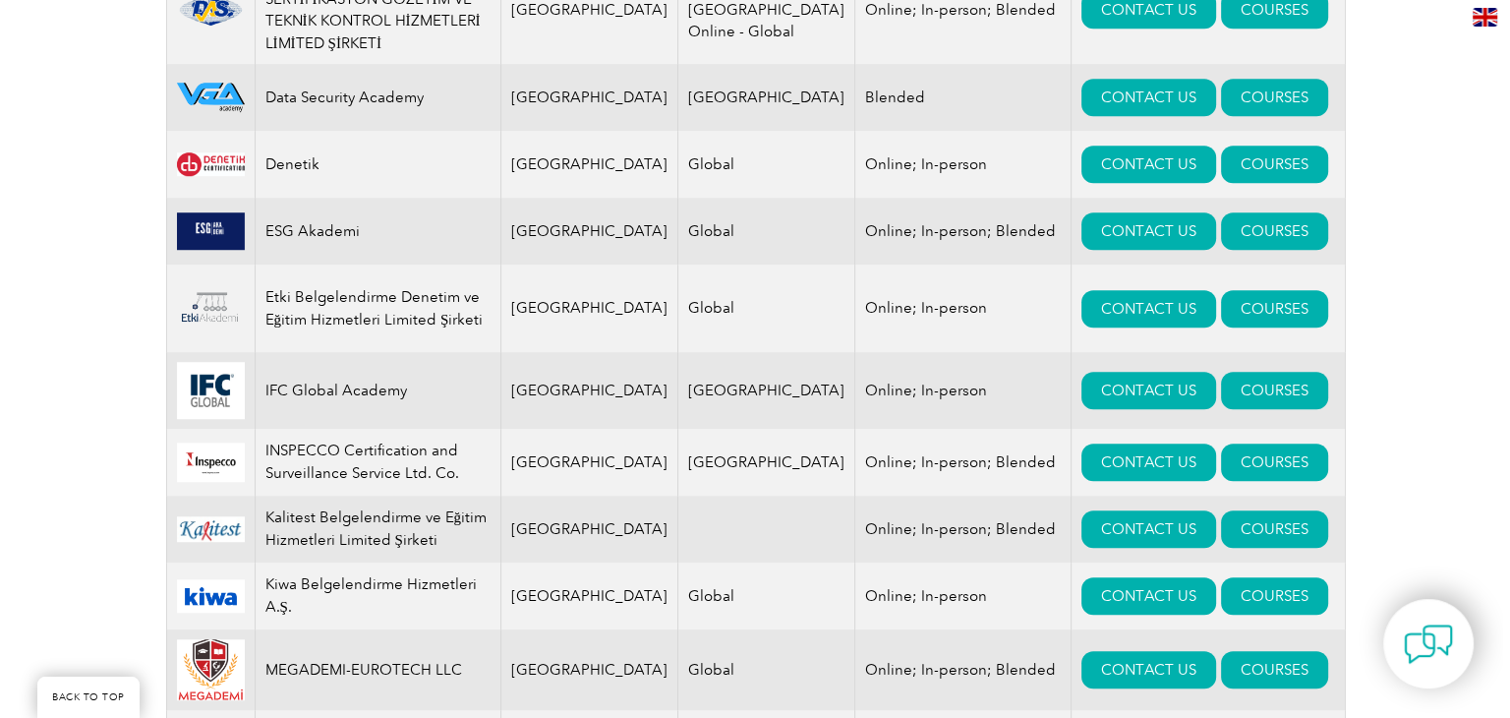
scroll to position [1536, 0]
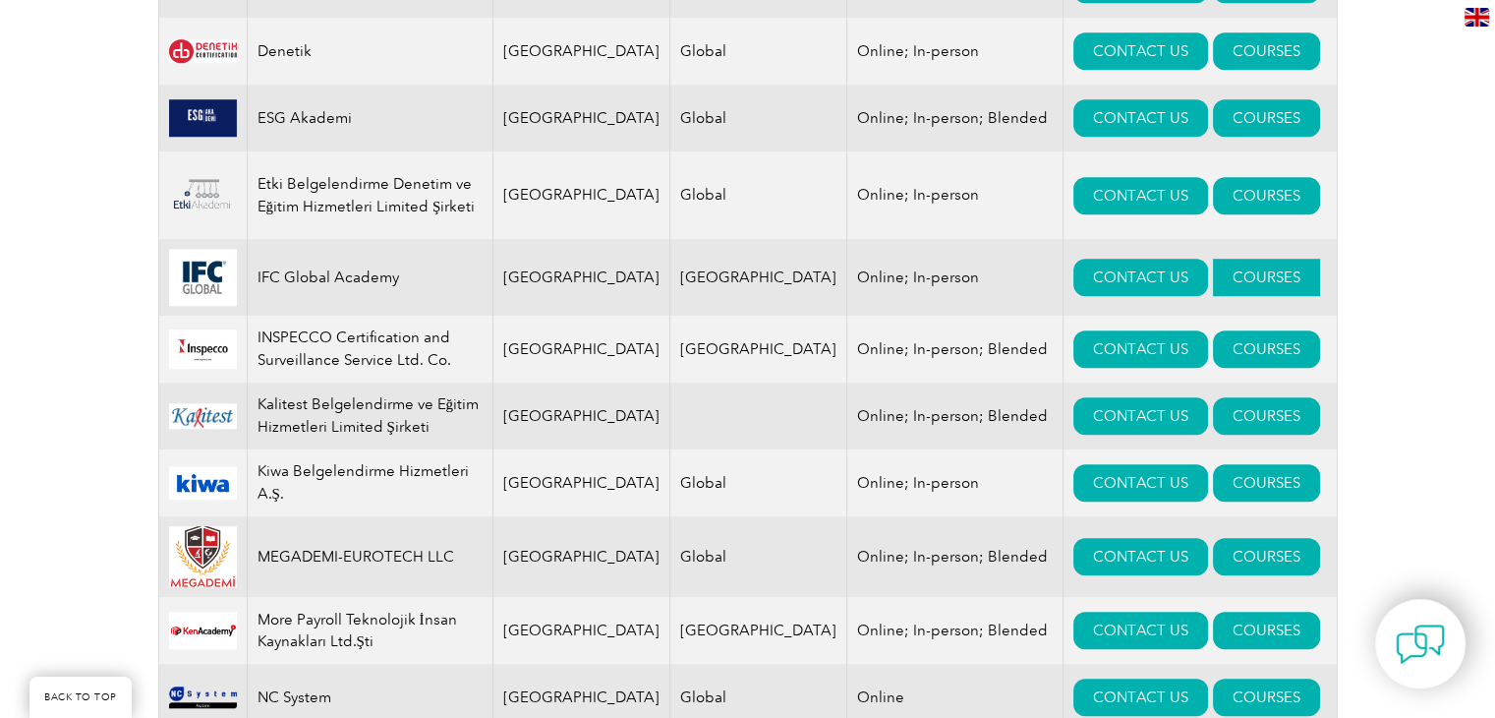
click at [1220, 259] on link "COURSES" at bounding box center [1266, 277] width 107 height 37
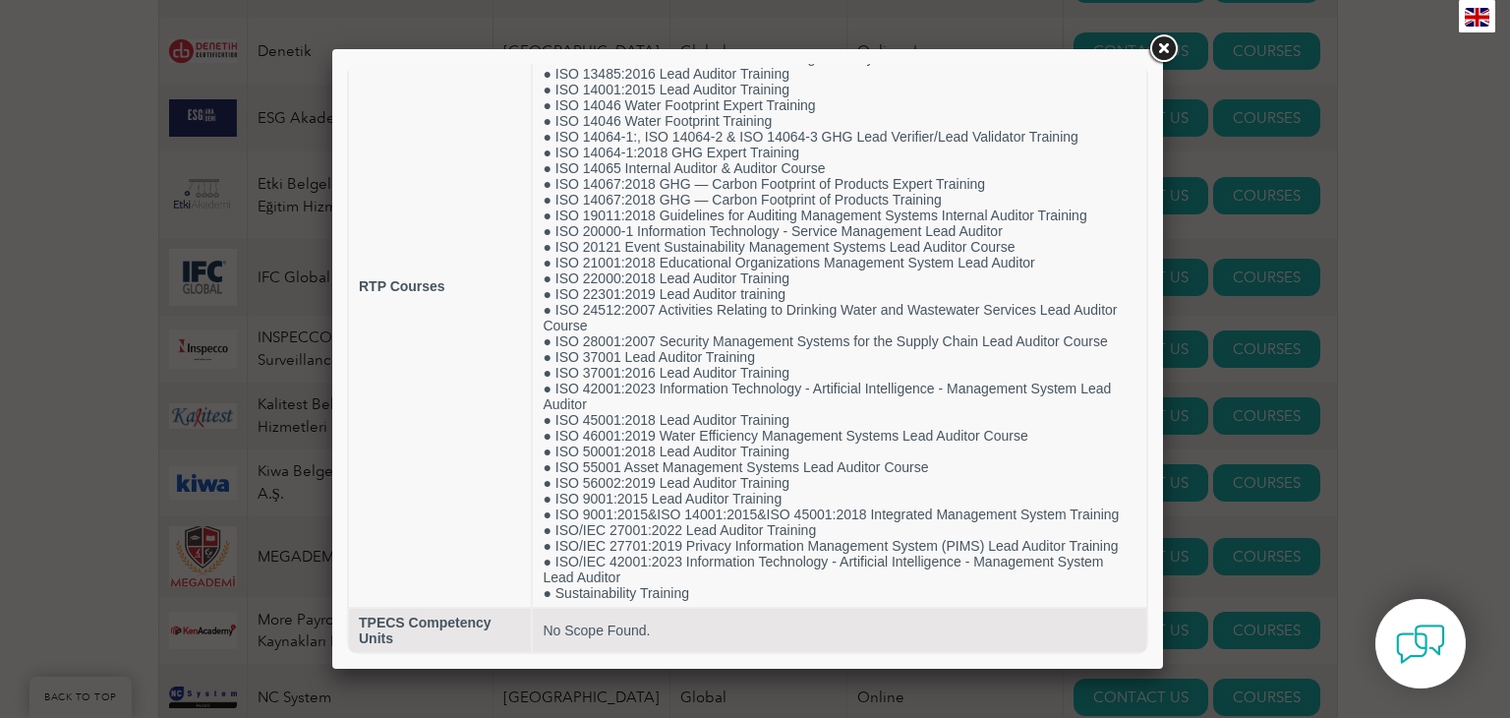
scroll to position [182, 0]
click at [1401, 308] on div at bounding box center [755, 359] width 1510 height 718
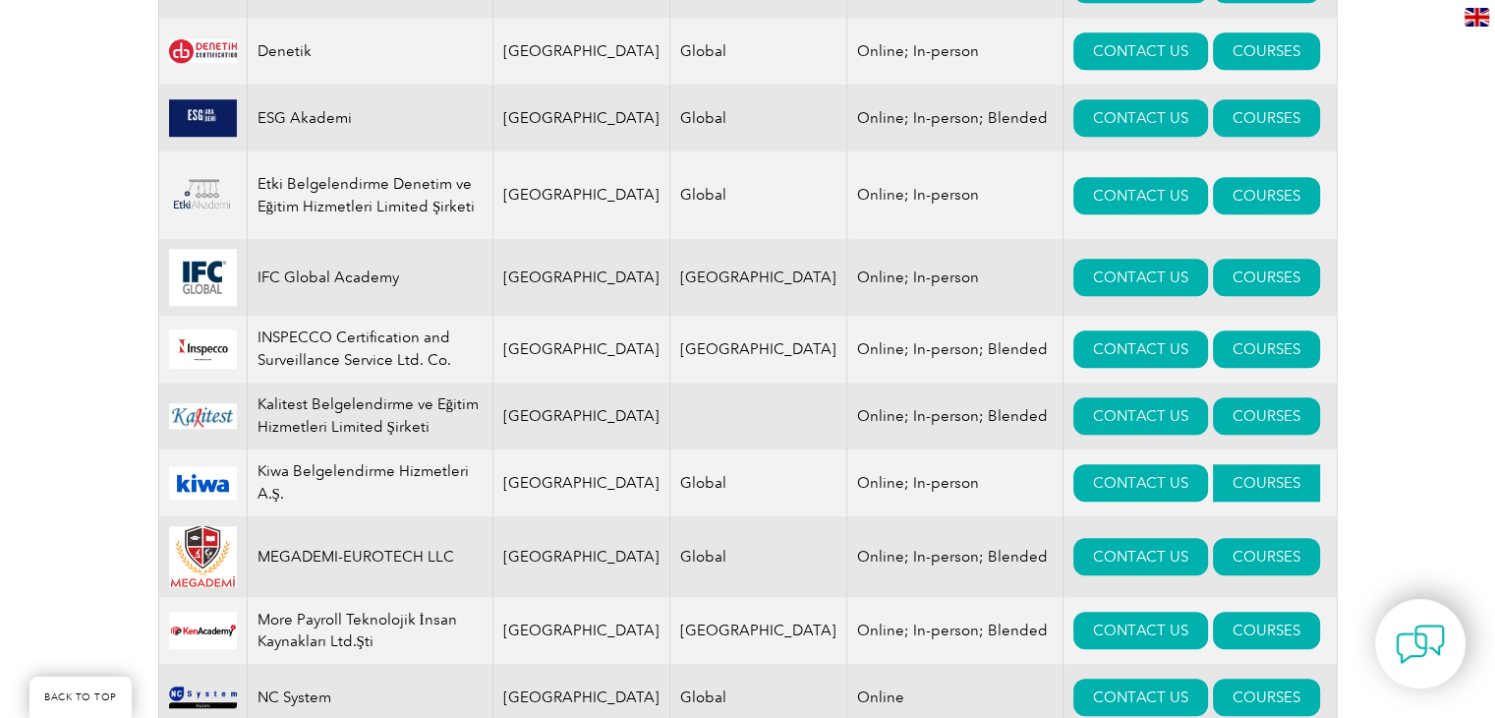
click at [1213, 464] on link "COURSES" at bounding box center [1266, 482] width 107 height 37
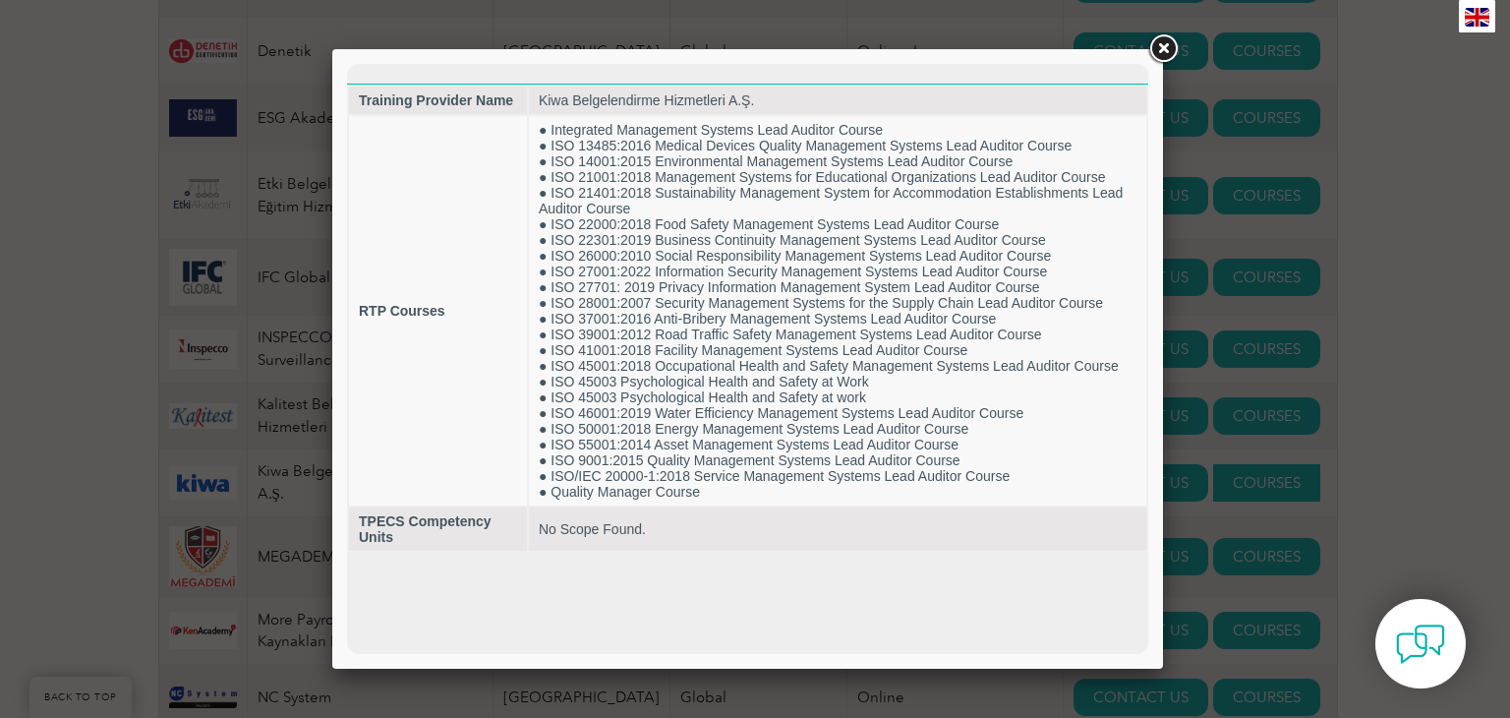
scroll to position [0, 0]
click at [1160, 51] on link at bounding box center [1162, 48] width 35 height 35
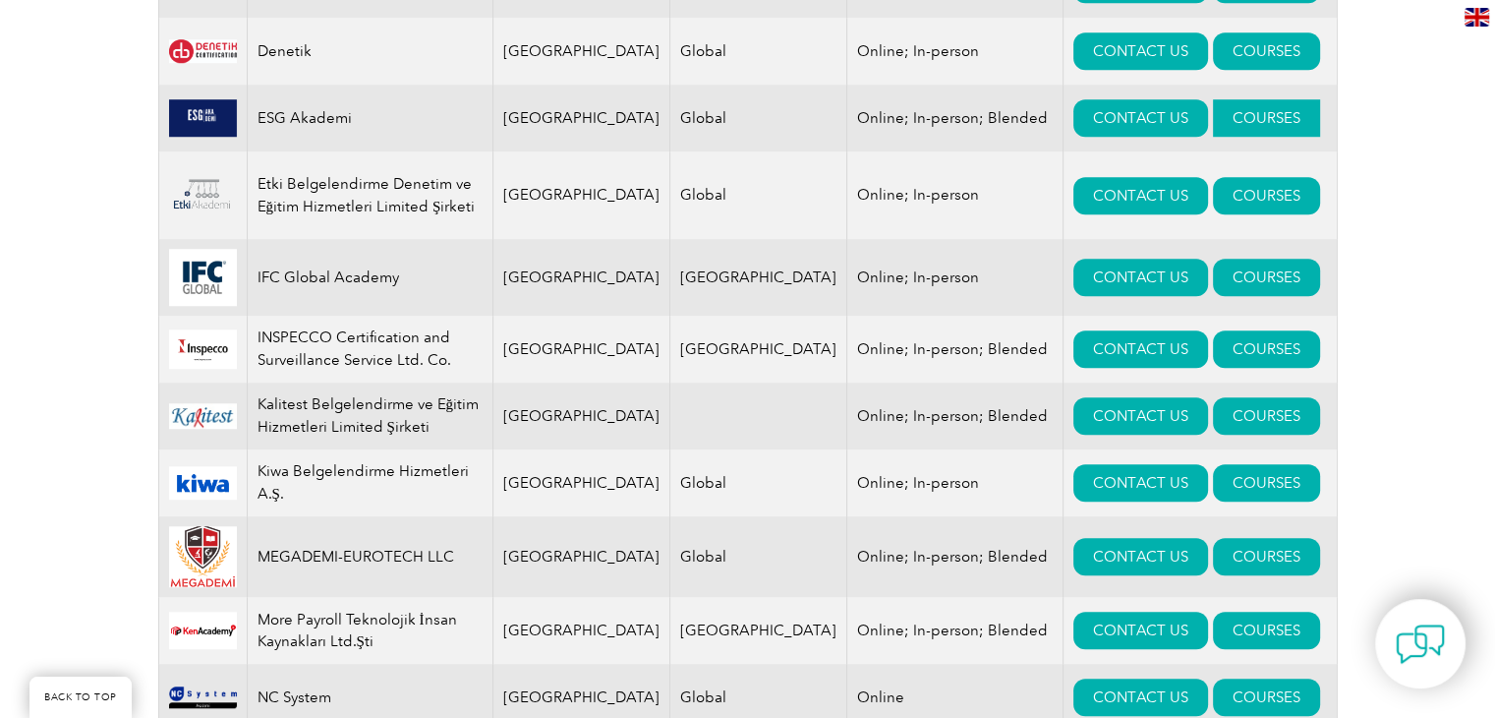
click at [1213, 99] on link "COURSES" at bounding box center [1266, 117] width 107 height 37
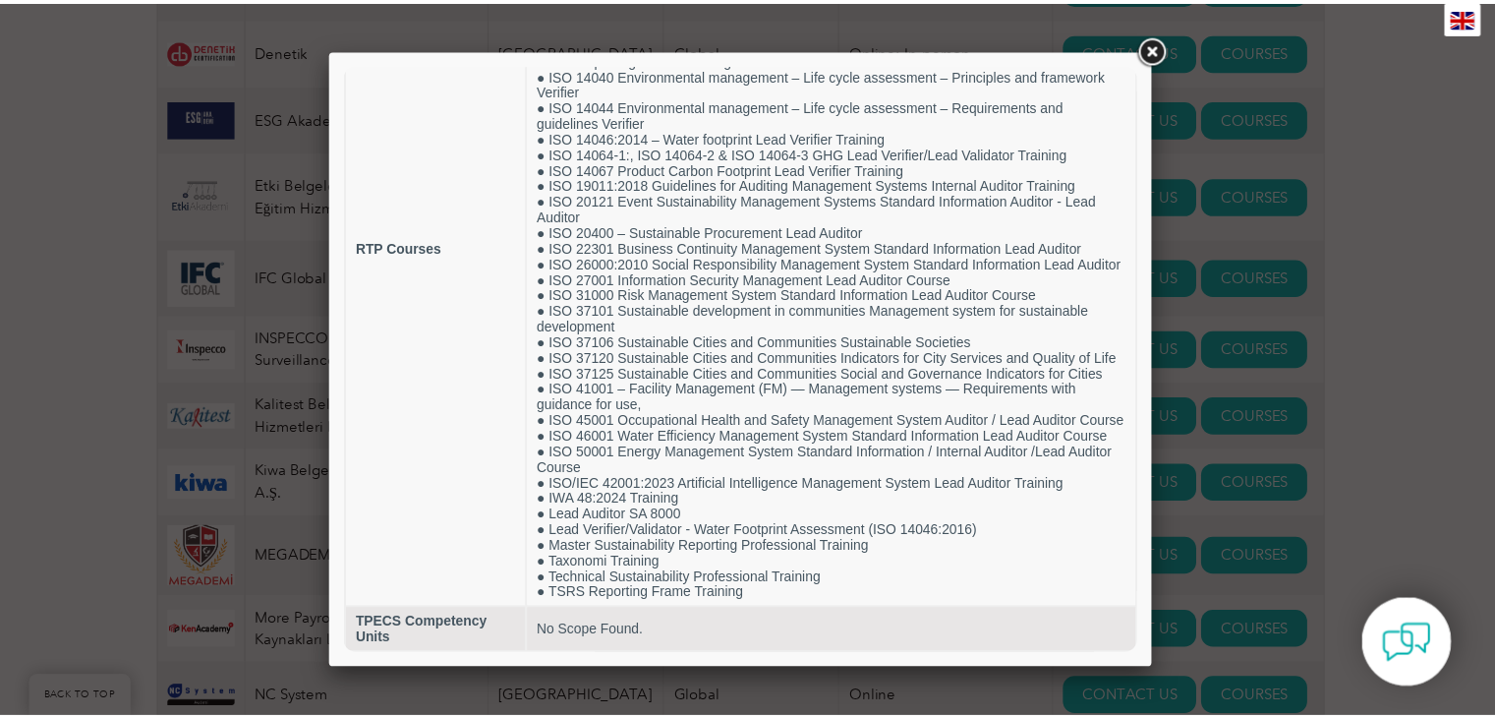
scroll to position [315, 0]
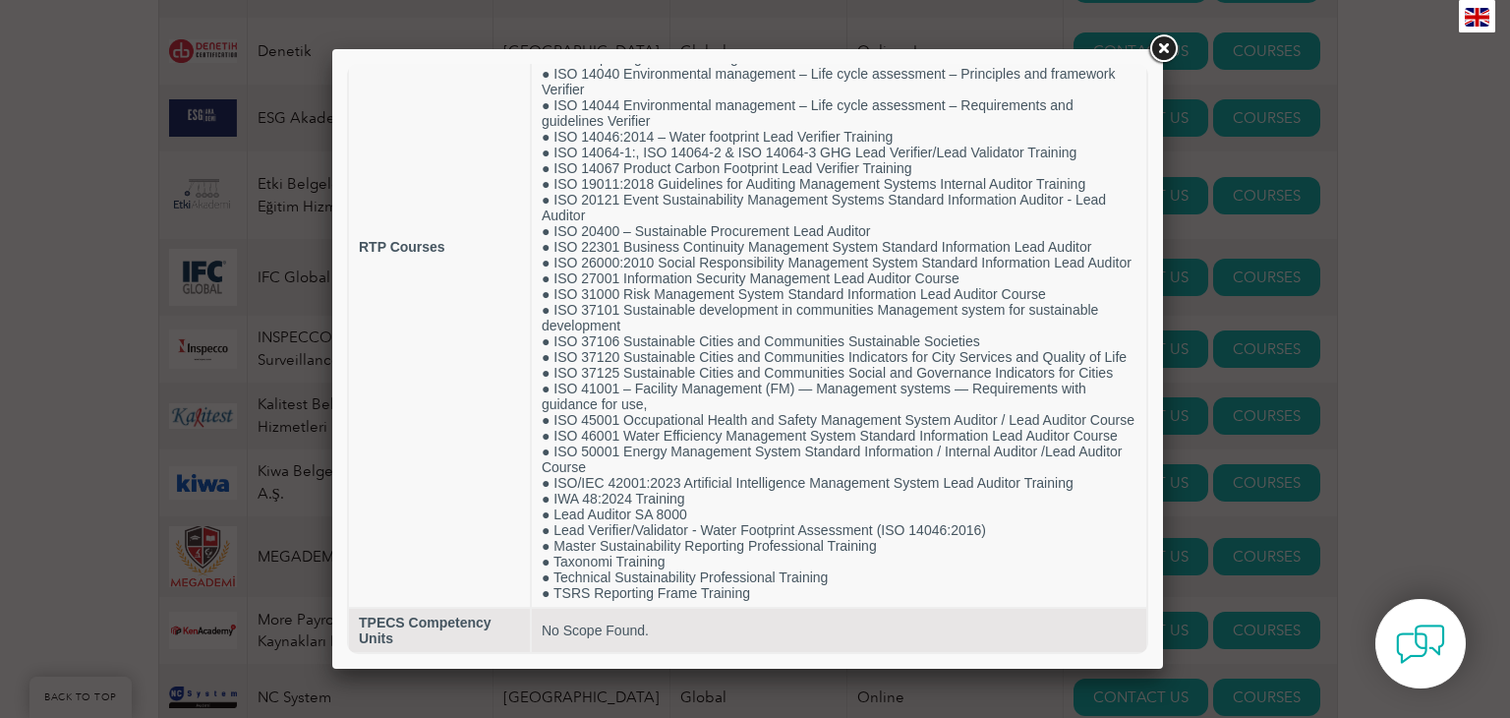
drag, startPoint x: 1140, startPoint y: 136, endPoint x: 1522, endPoint y: 414, distance: 472.1
click at [1389, 224] on div at bounding box center [755, 359] width 1510 height 718
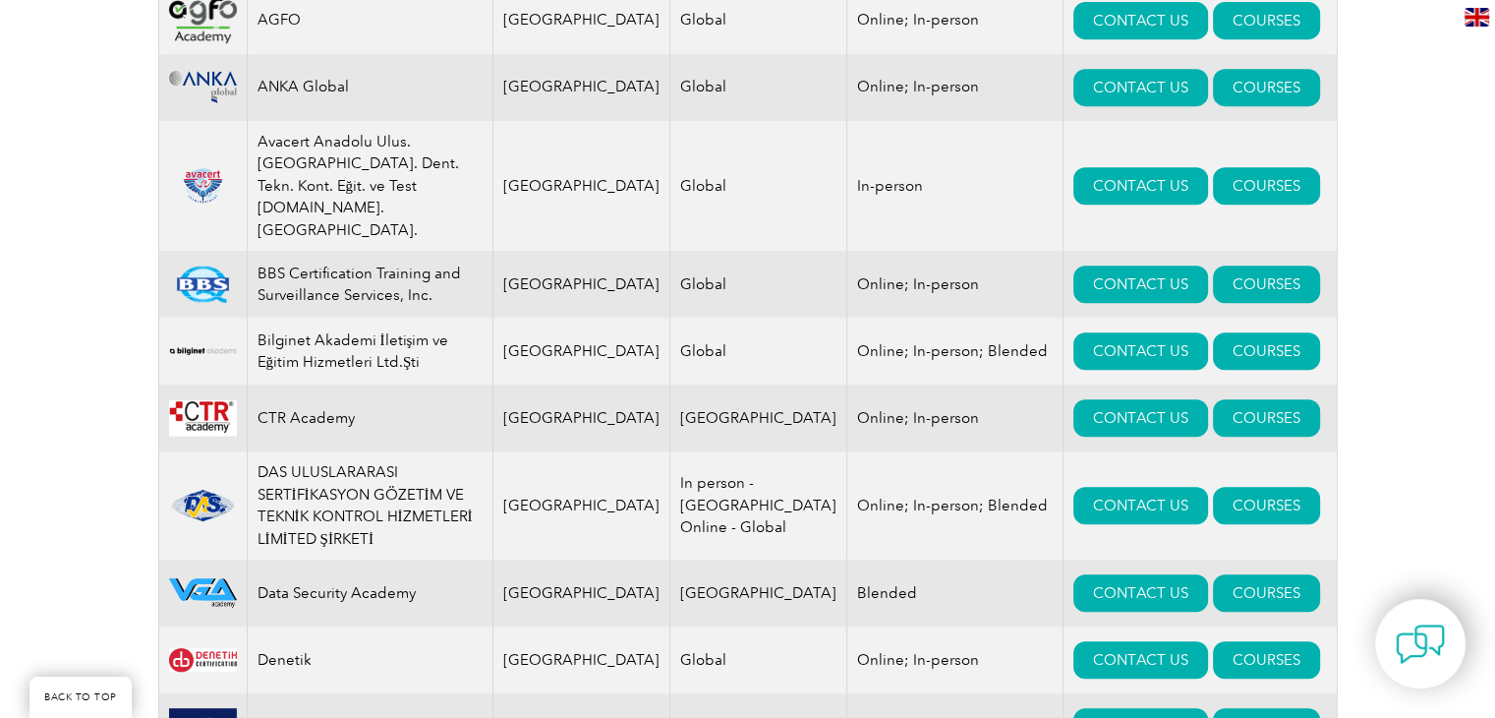
scroll to position [410, 0]
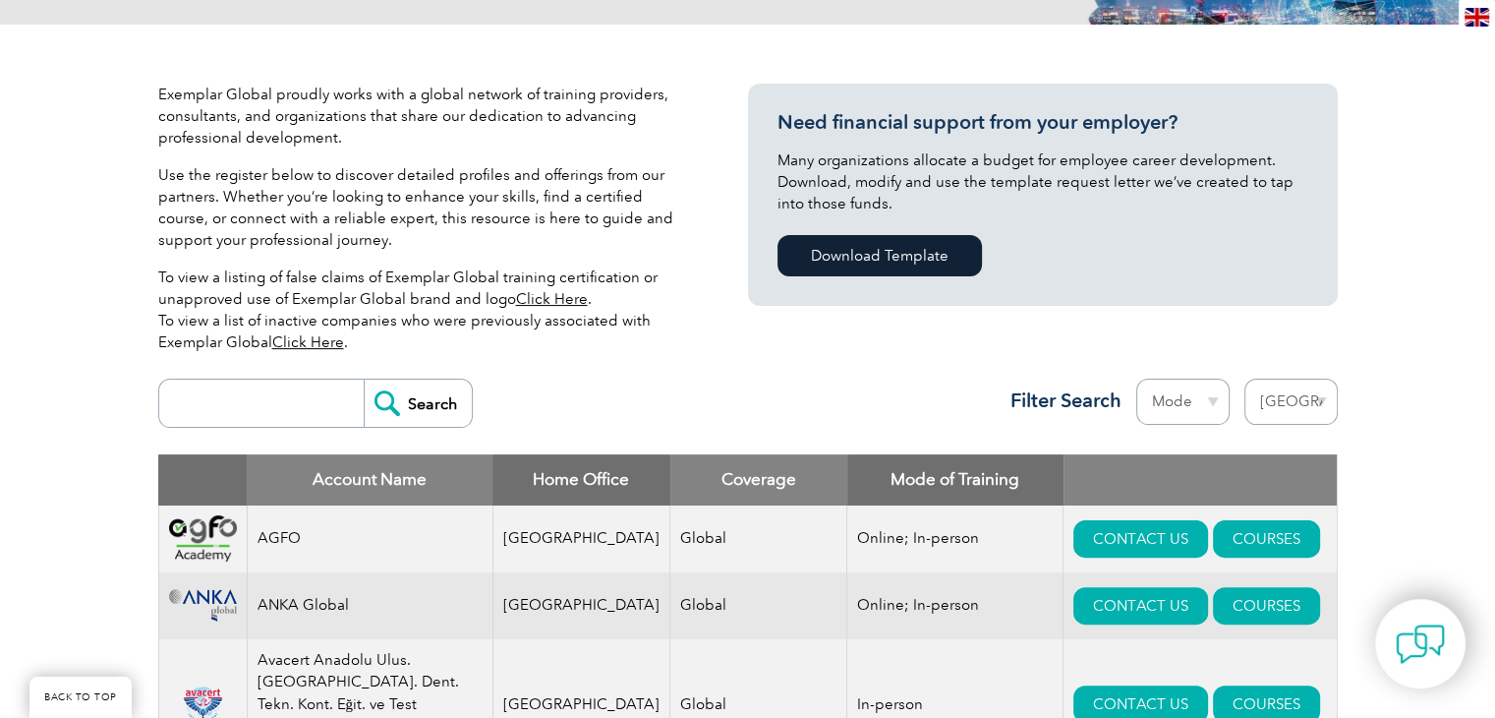
click at [1177, 420] on select "Mode Online In-person Blended" at bounding box center [1182, 401] width 93 height 46
click at [1182, 419] on select "Mode Online In-person Blended" at bounding box center [1182, 401] width 93 height 46
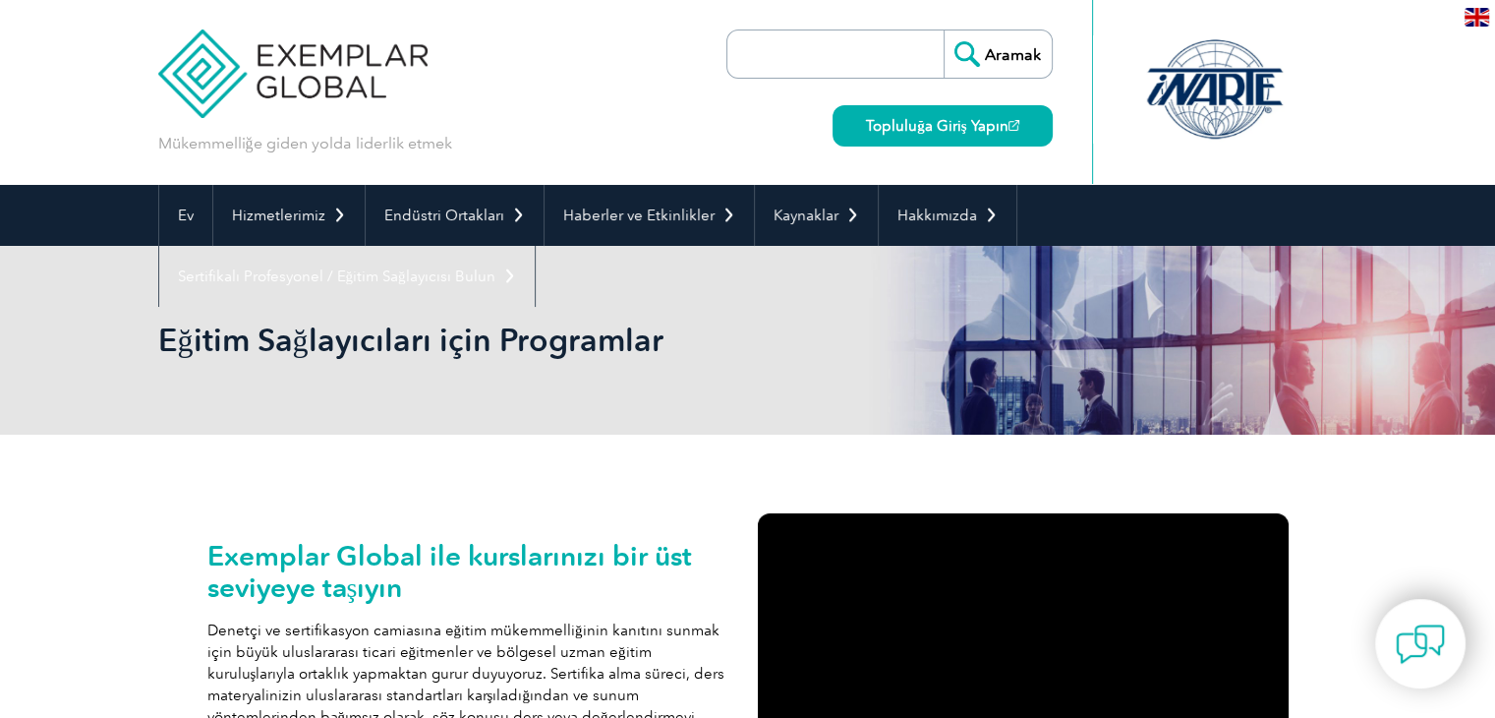
click at [1478, 13] on img at bounding box center [1477, 17] width 25 height 19
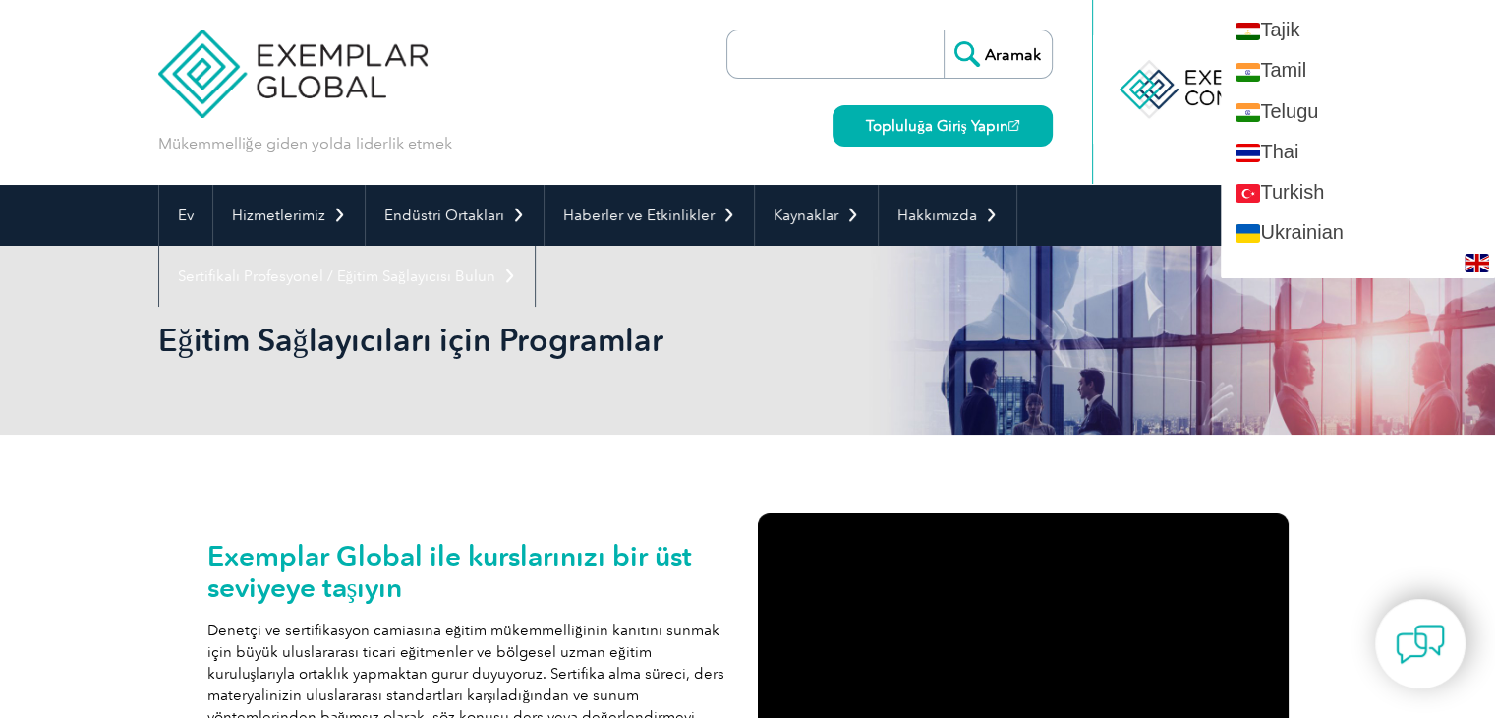
scroll to position [3598, 0]
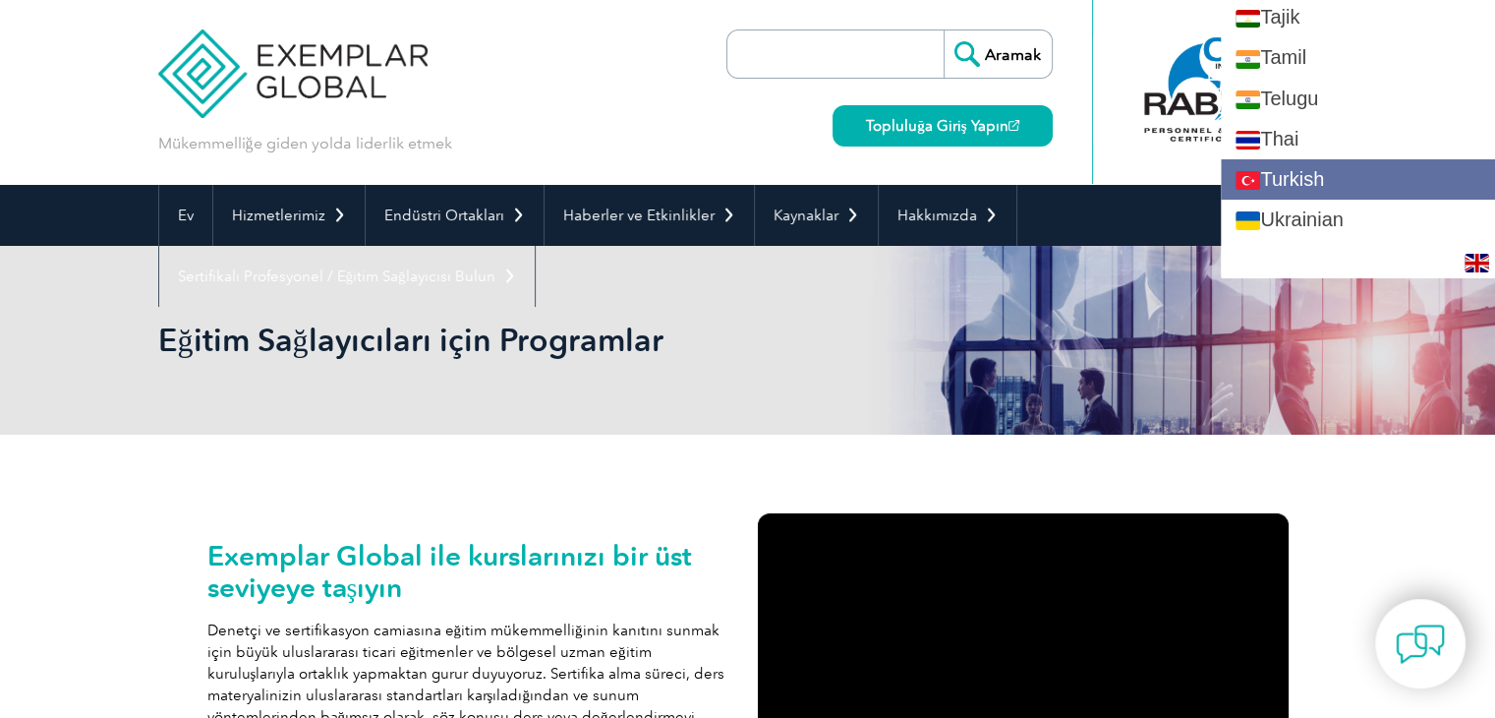
click at [1388, 172] on link "Turkish" at bounding box center [1358, 179] width 274 height 40
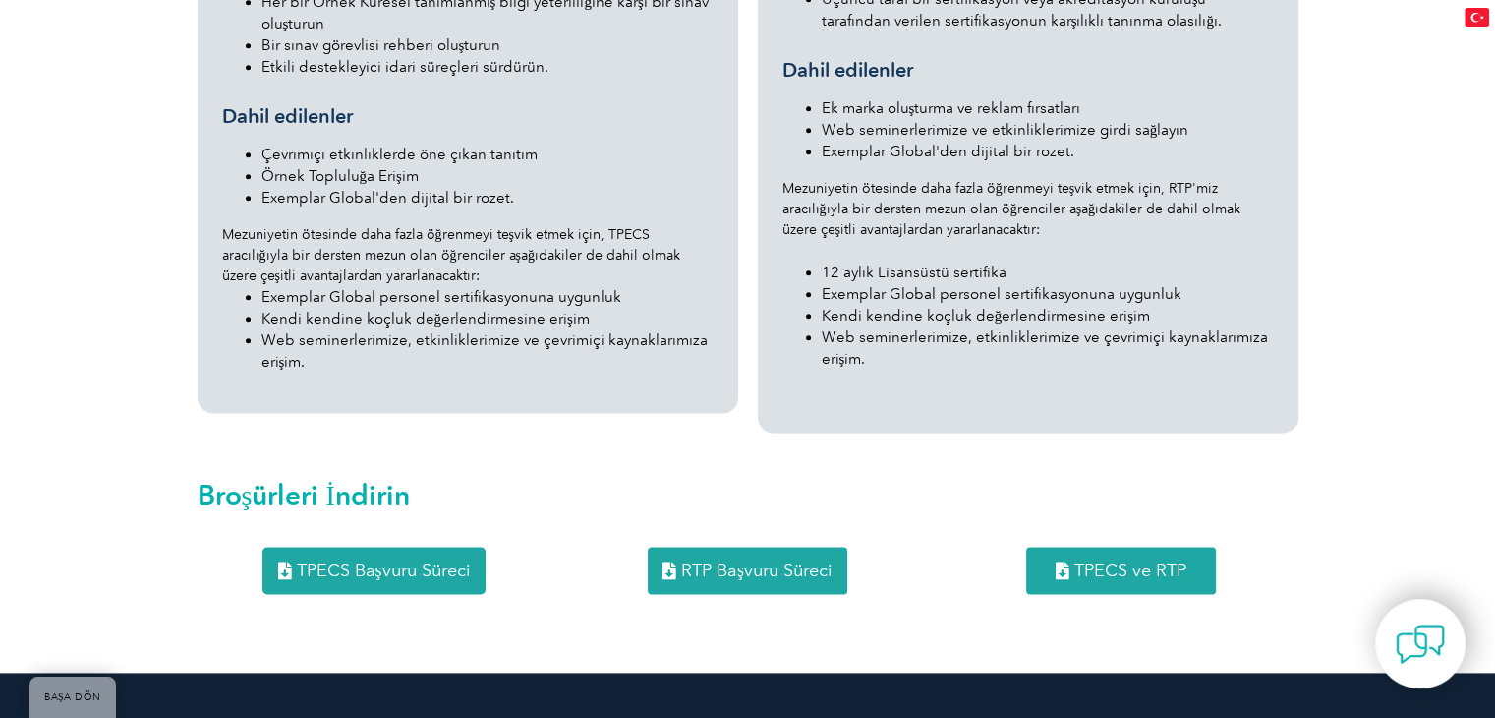
scroll to position [2433, 0]
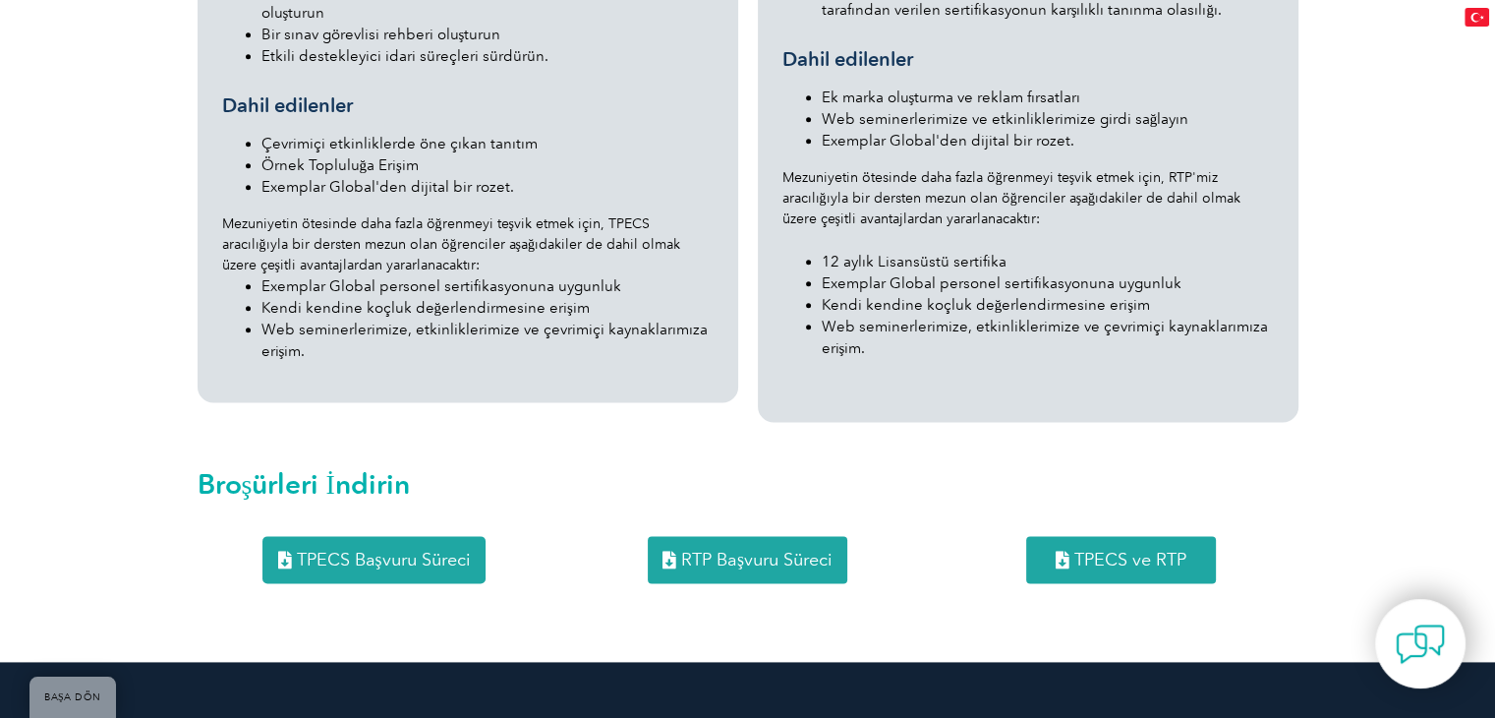
click at [377, 549] on font "TPECS Başvuru Süreci" at bounding box center [383, 560] width 174 height 22
click at [1119, 549] on font "TPECS ve RTP" at bounding box center [1130, 560] width 112 height 22
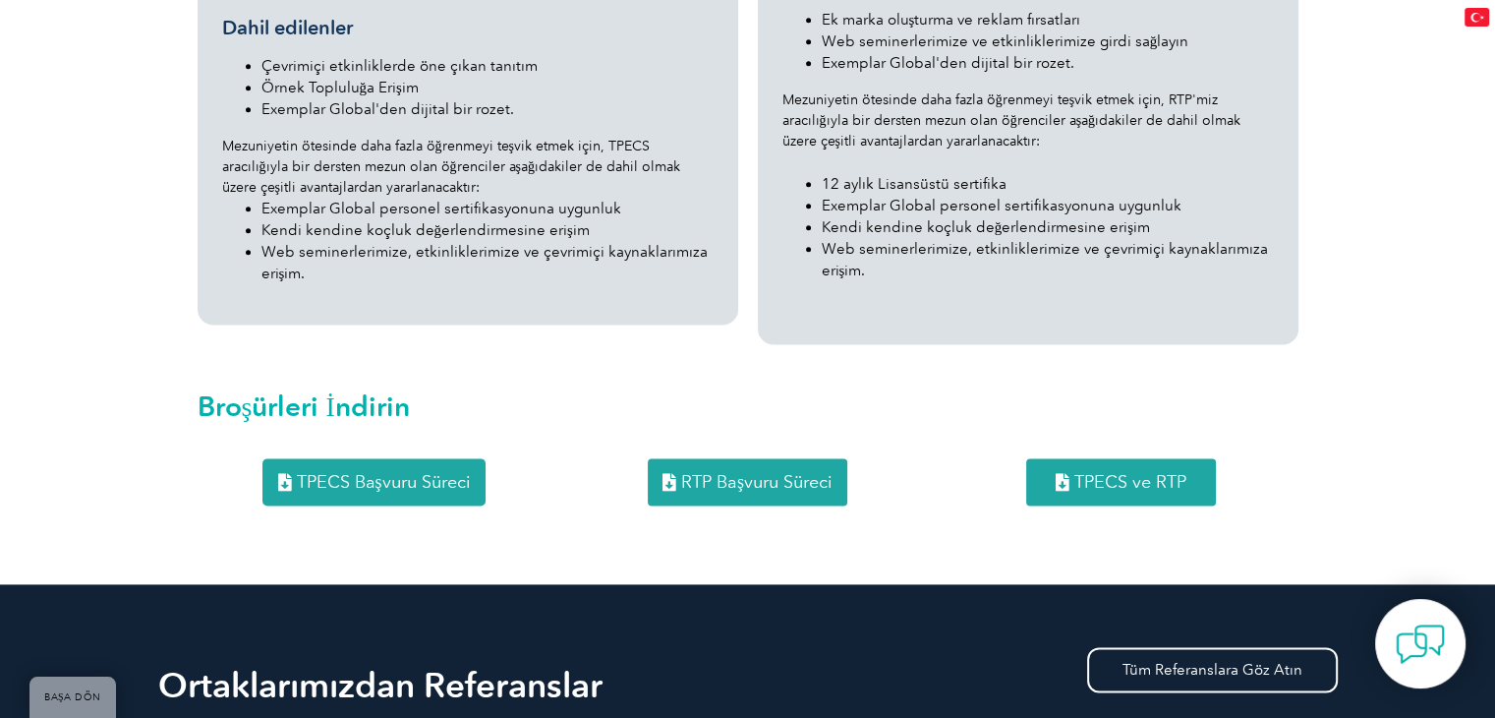
scroll to position [2772, 0]
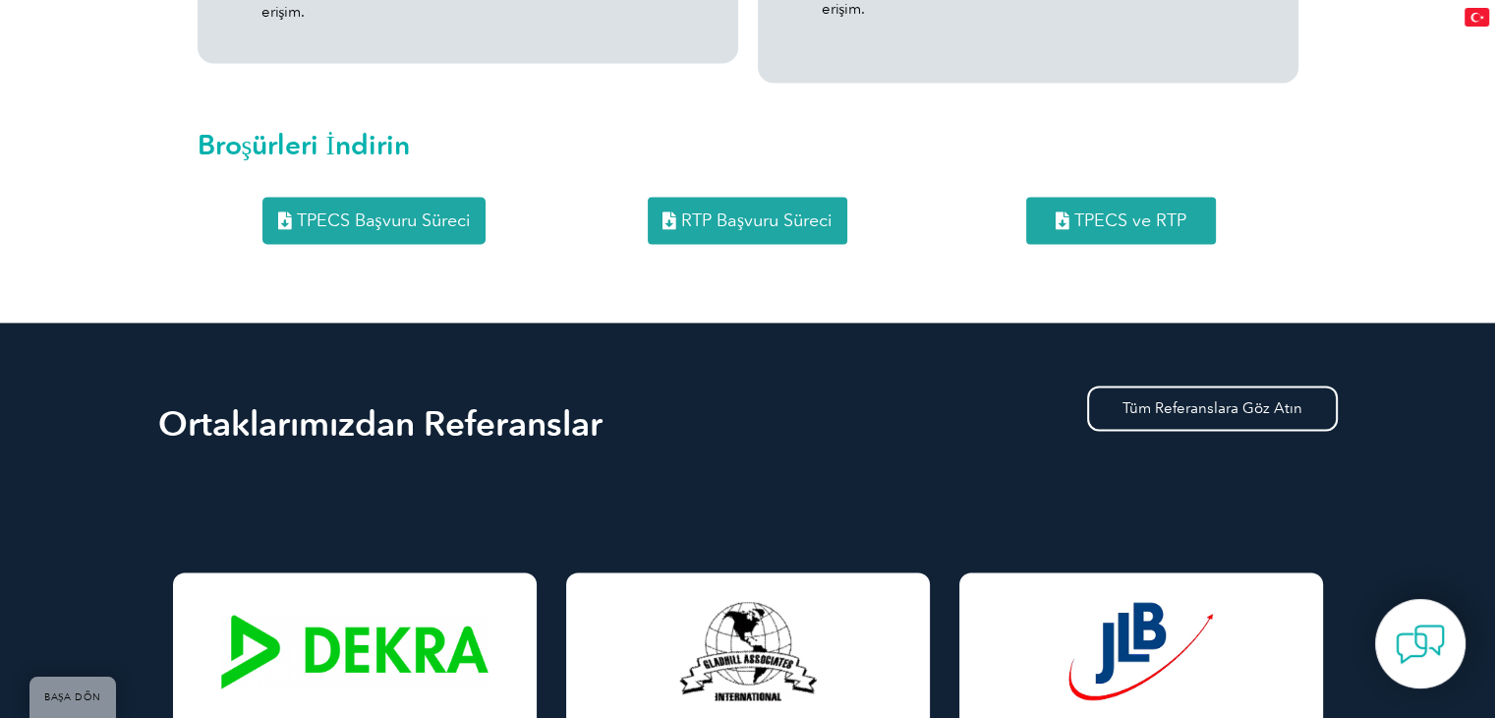
click at [739, 209] on font "RTP Başvuru Süreci" at bounding box center [756, 220] width 151 height 22
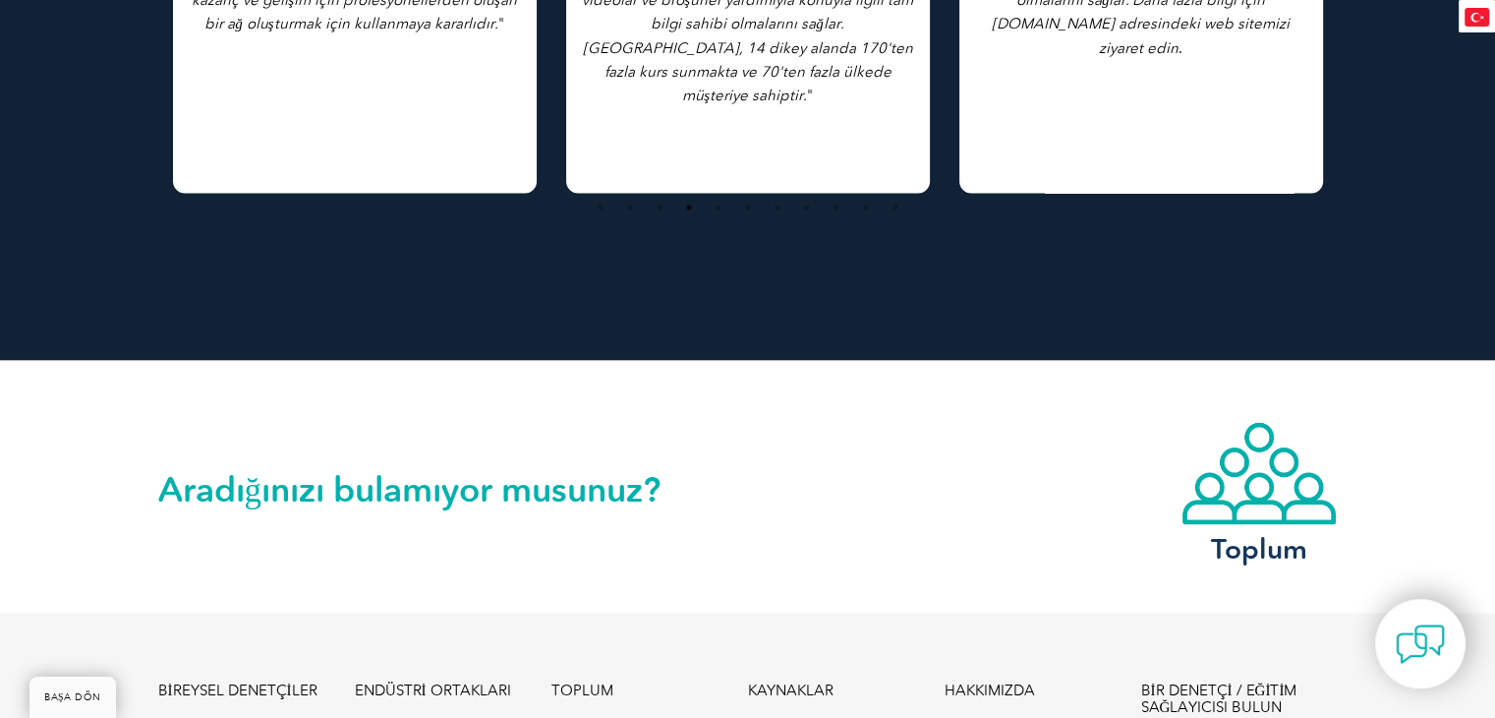
scroll to position [4100, 0]
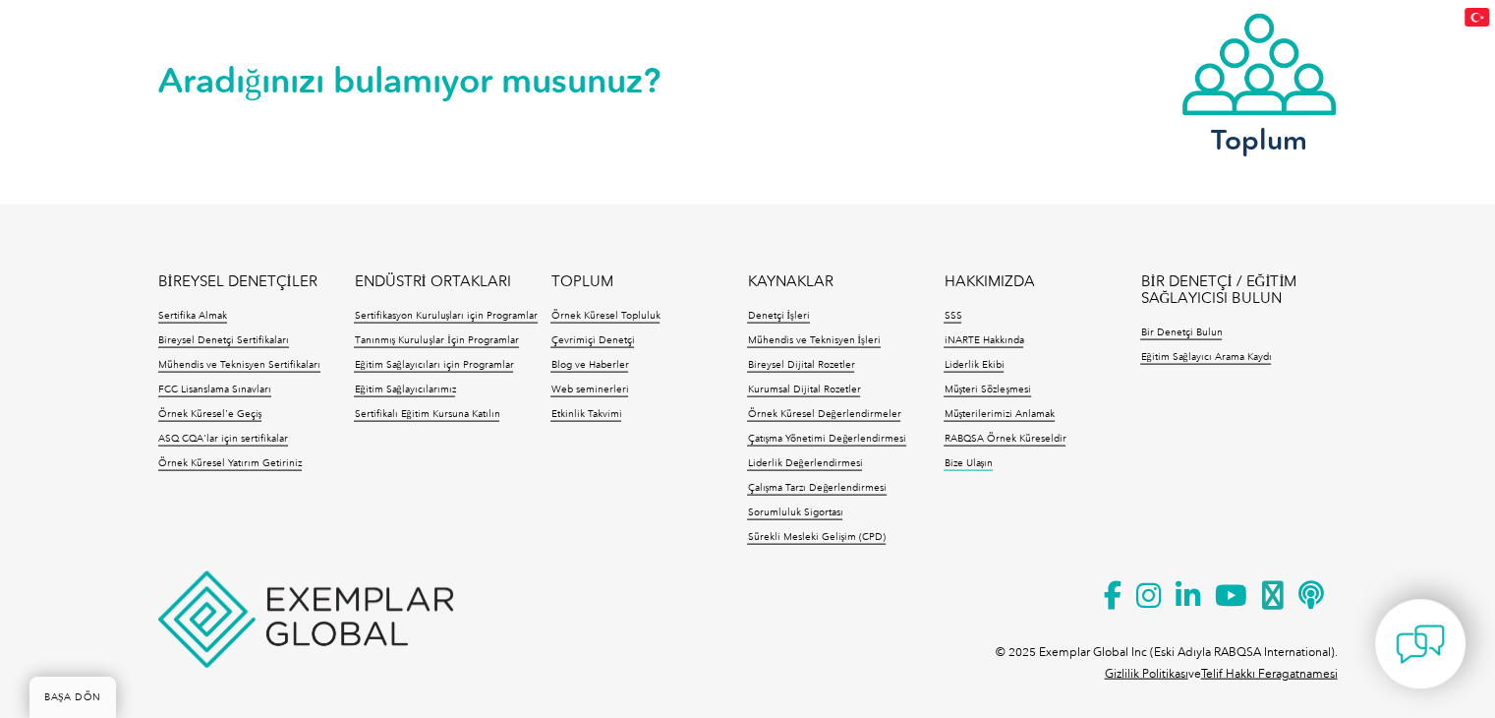
click at [964, 457] on font "Bize Ulaşın" at bounding box center [968, 463] width 49 height 12
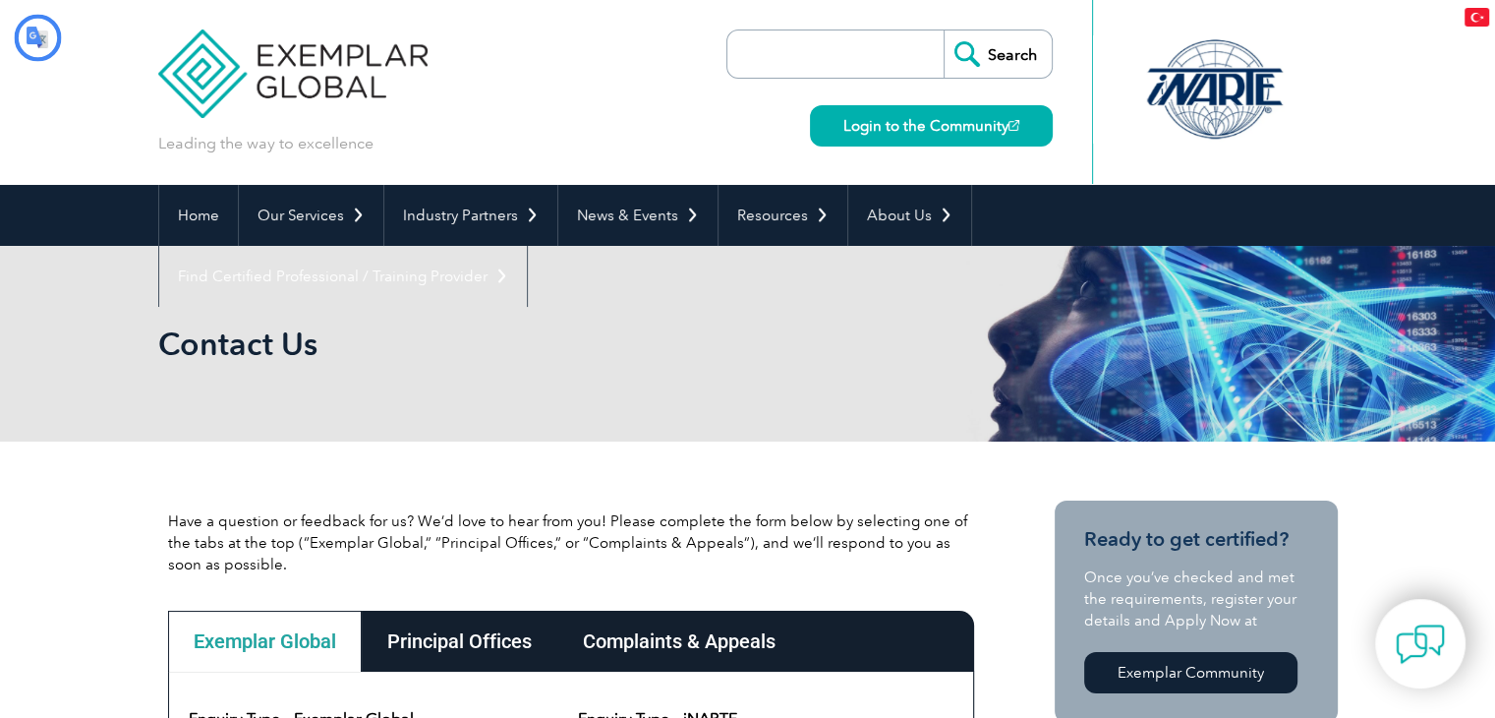
type input "Aramak"
type input "Göndermek"
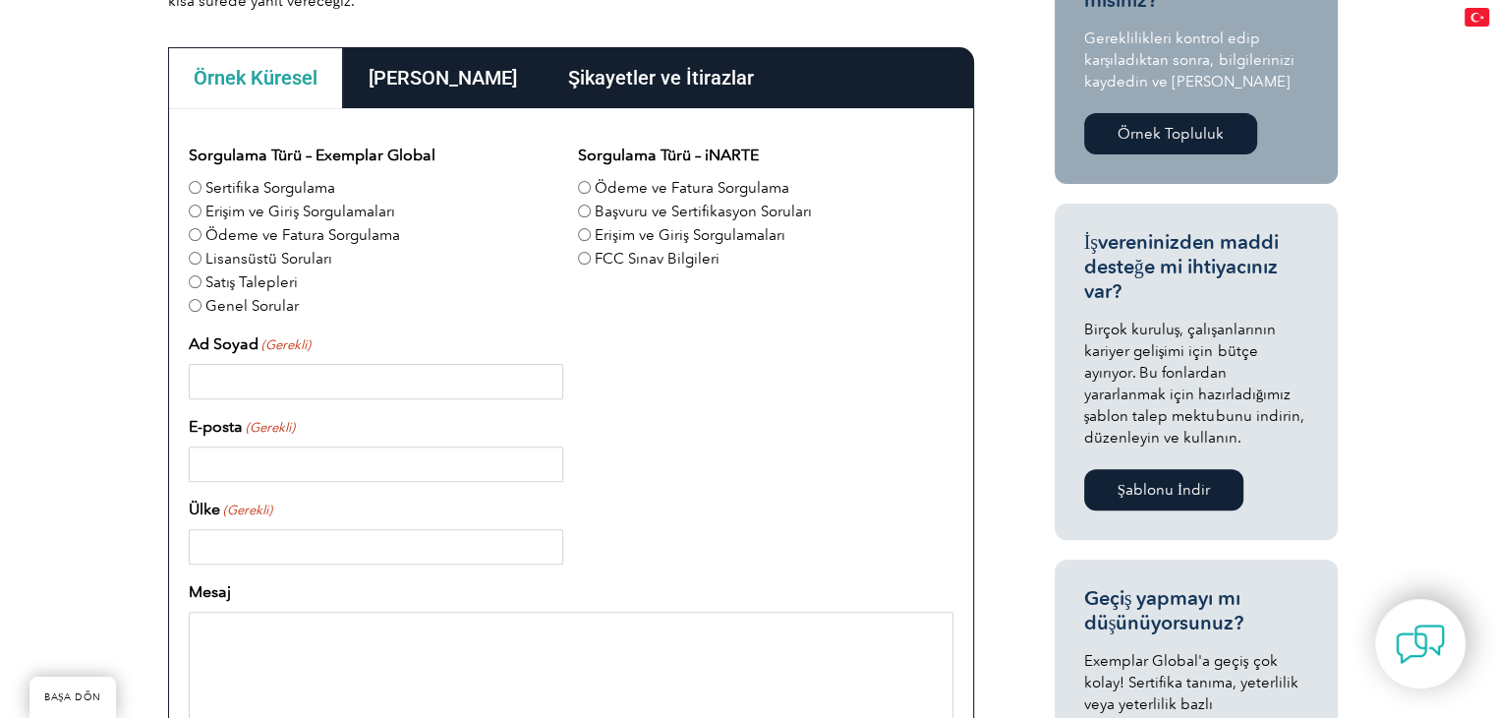
scroll to position [566, 0]
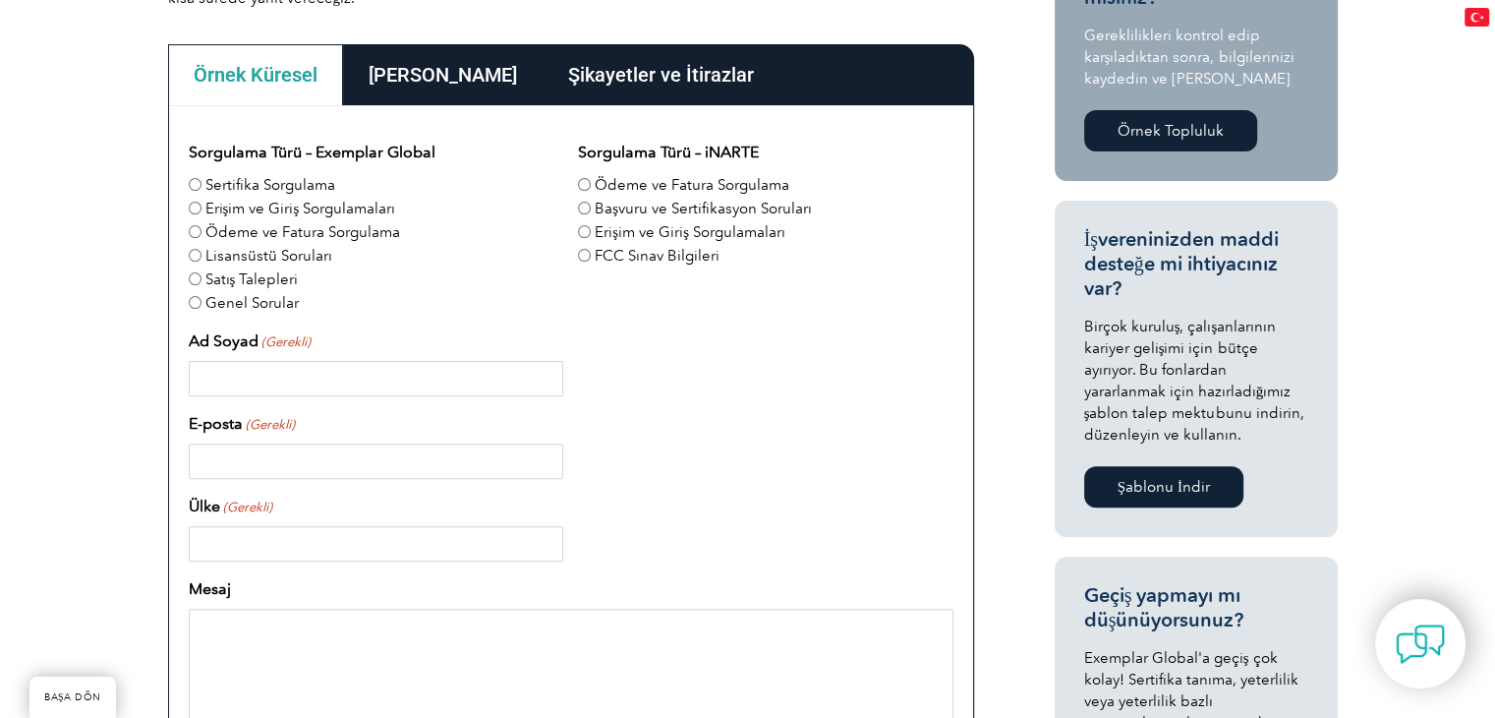
click at [409, 66] on font "[PERSON_NAME]" at bounding box center [443, 75] width 148 height 24
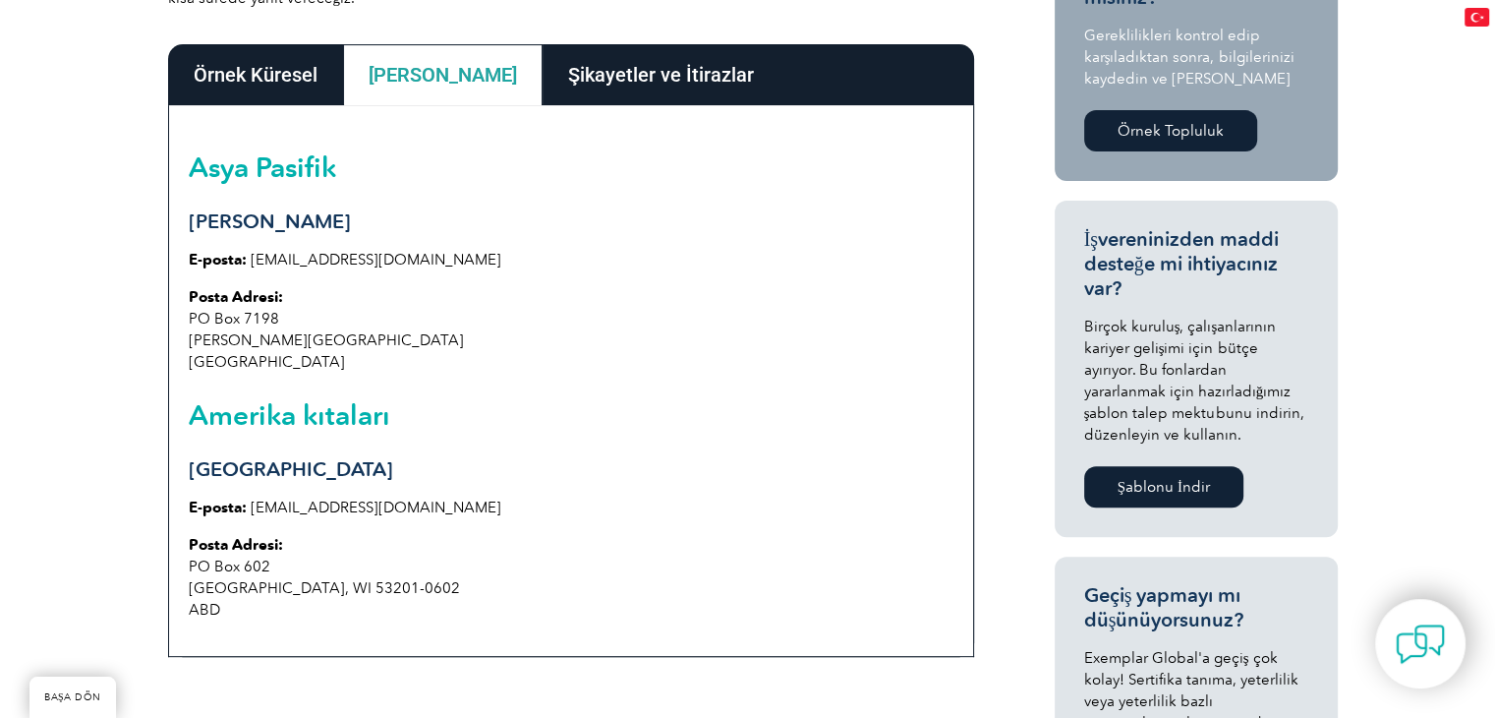
click at [568, 76] on font "Şikayetler ve İtirazlar" at bounding box center [661, 75] width 186 height 24
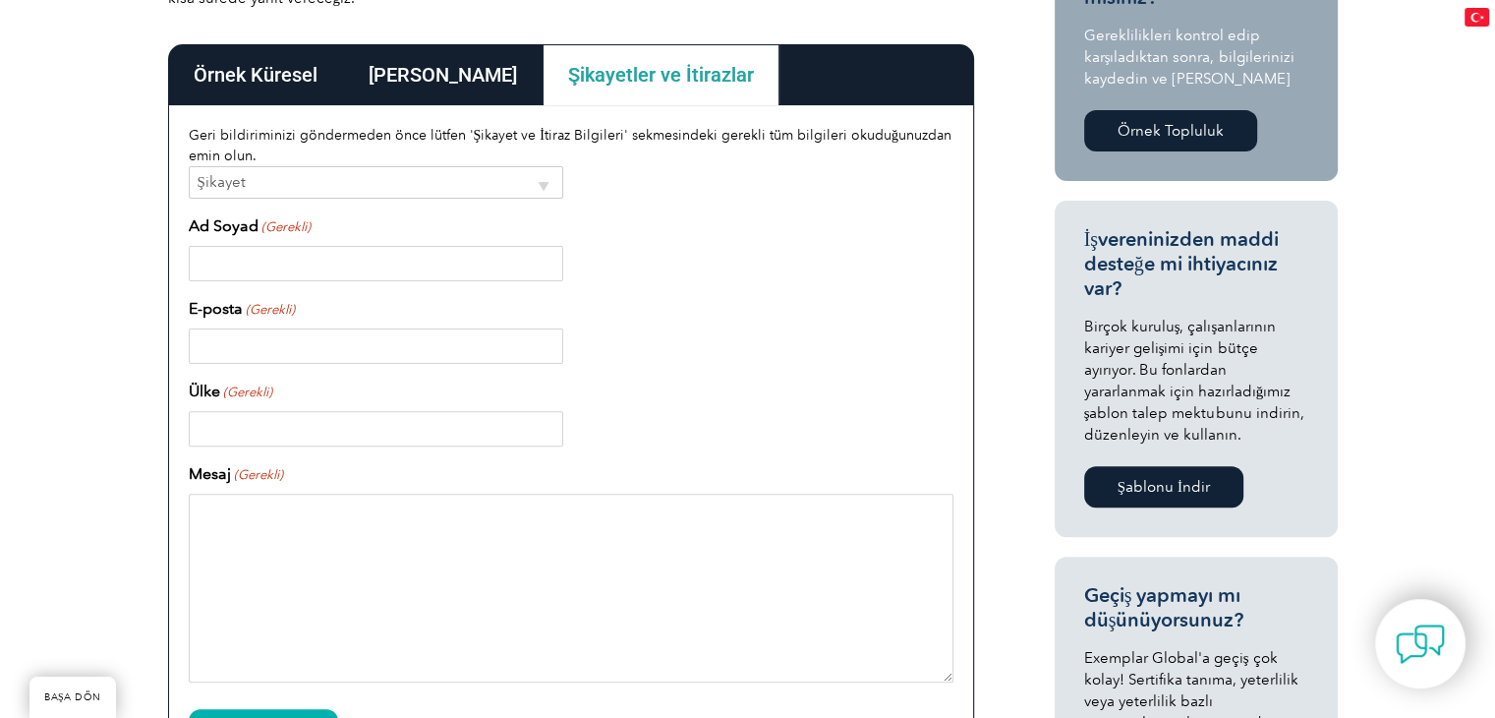
click at [384, 69] on font "[PERSON_NAME]" at bounding box center [443, 75] width 148 height 24
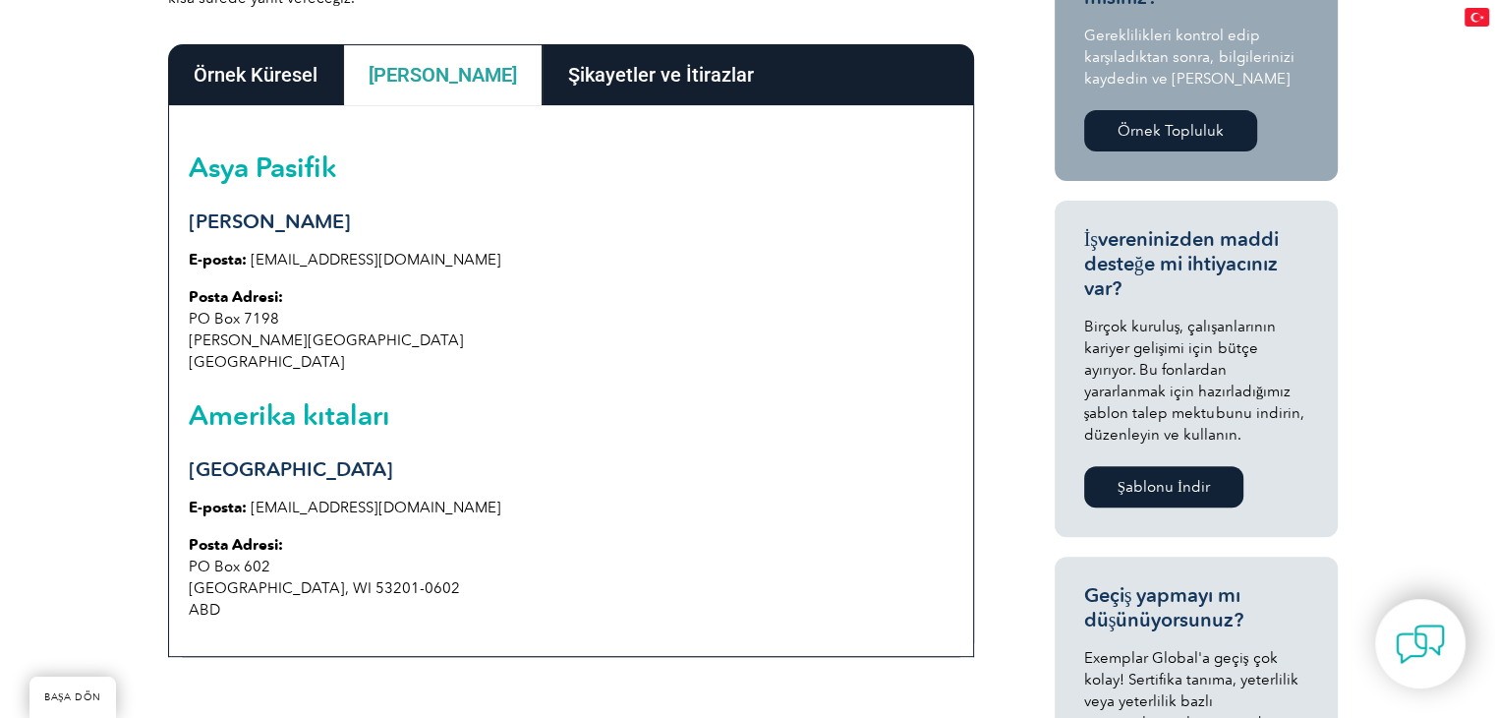
click at [291, 68] on font "Örnek Küresel" at bounding box center [256, 75] width 124 height 24
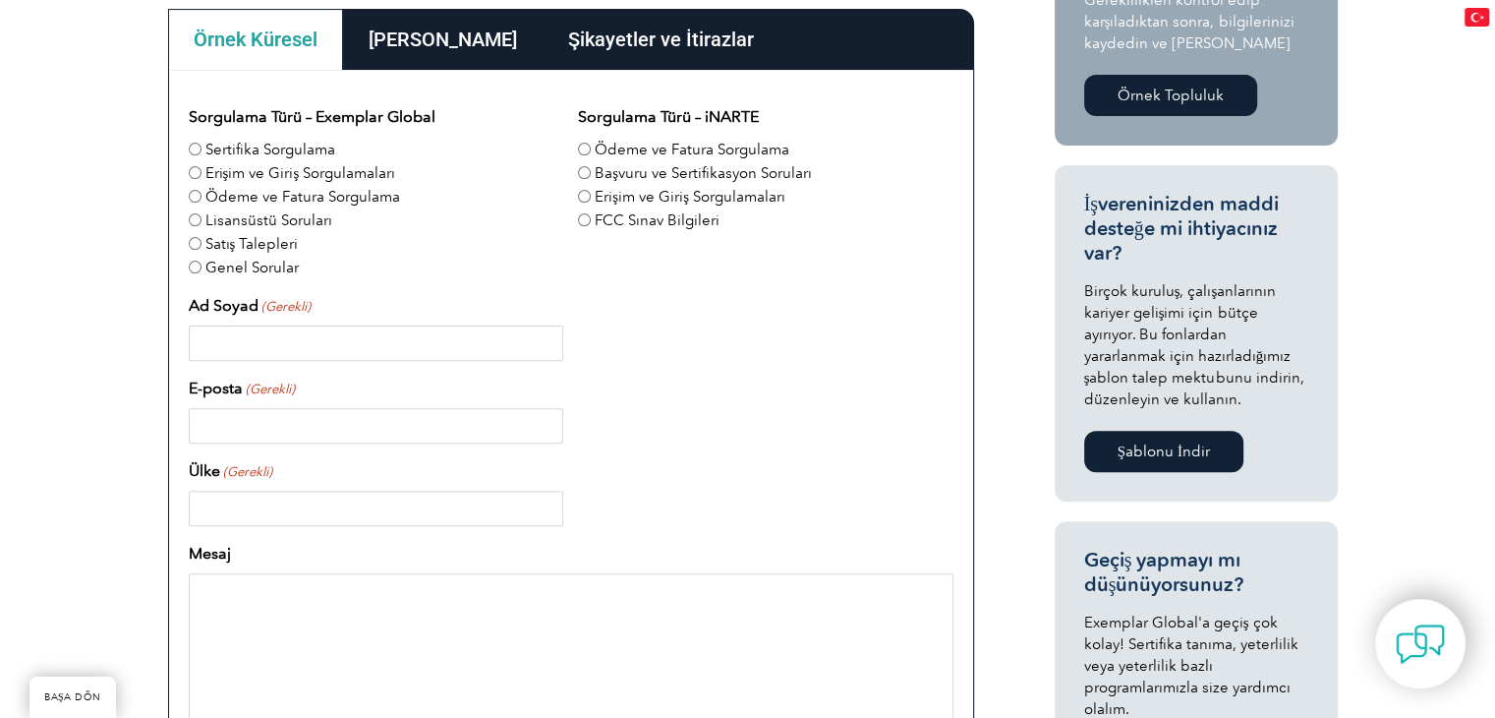
scroll to position [586, 0]
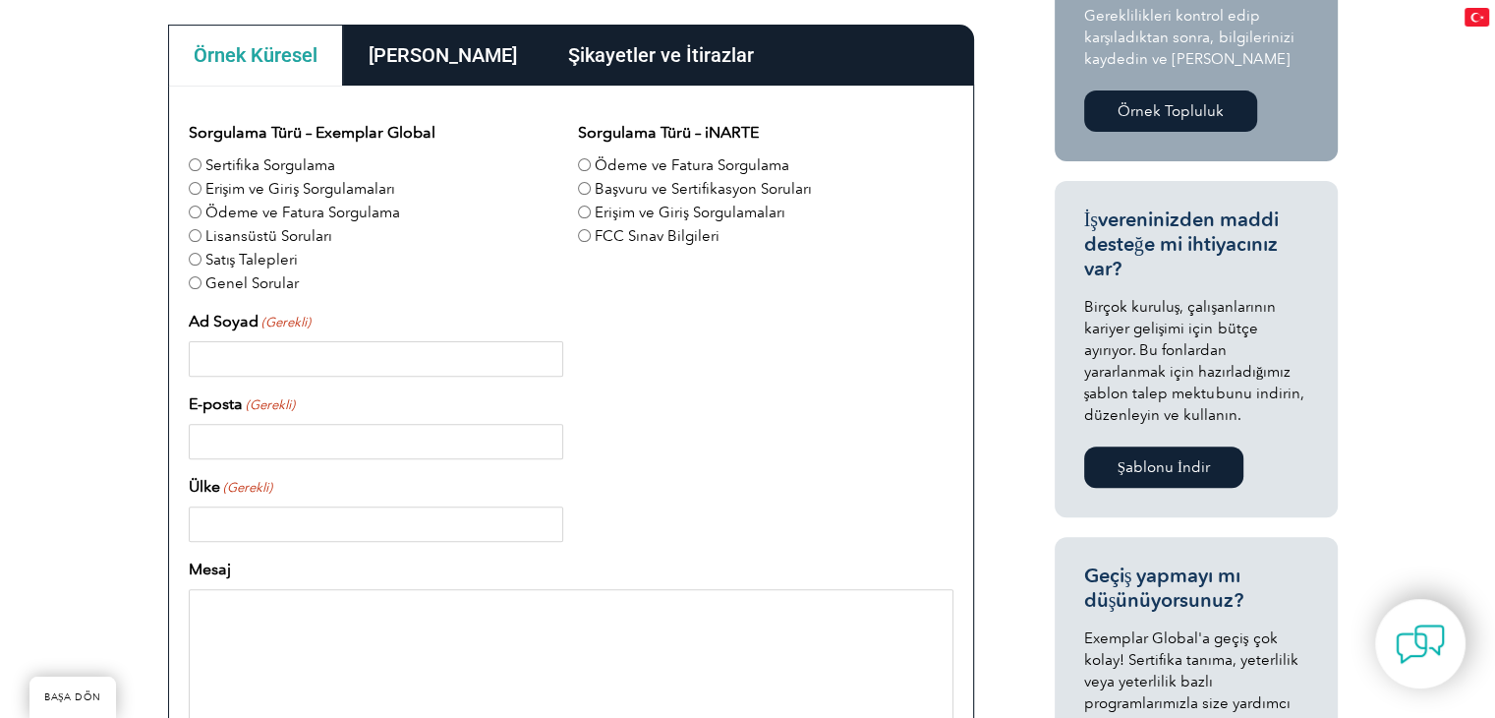
click at [665, 188] on font "Başvuru ve Sertifikasyon Soruları" at bounding box center [703, 189] width 217 height 18
click at [591, 188] on input "Başvuru ve Sertifikasyon Soruları" at bounding box center [584, 188] width 13 height 13
radio input "true"
click at [319, 353] on input "Ad Soyad (Gerekli)" at bounding box center [376, 358] width 375 height 35
type input "Taygun Aykut"
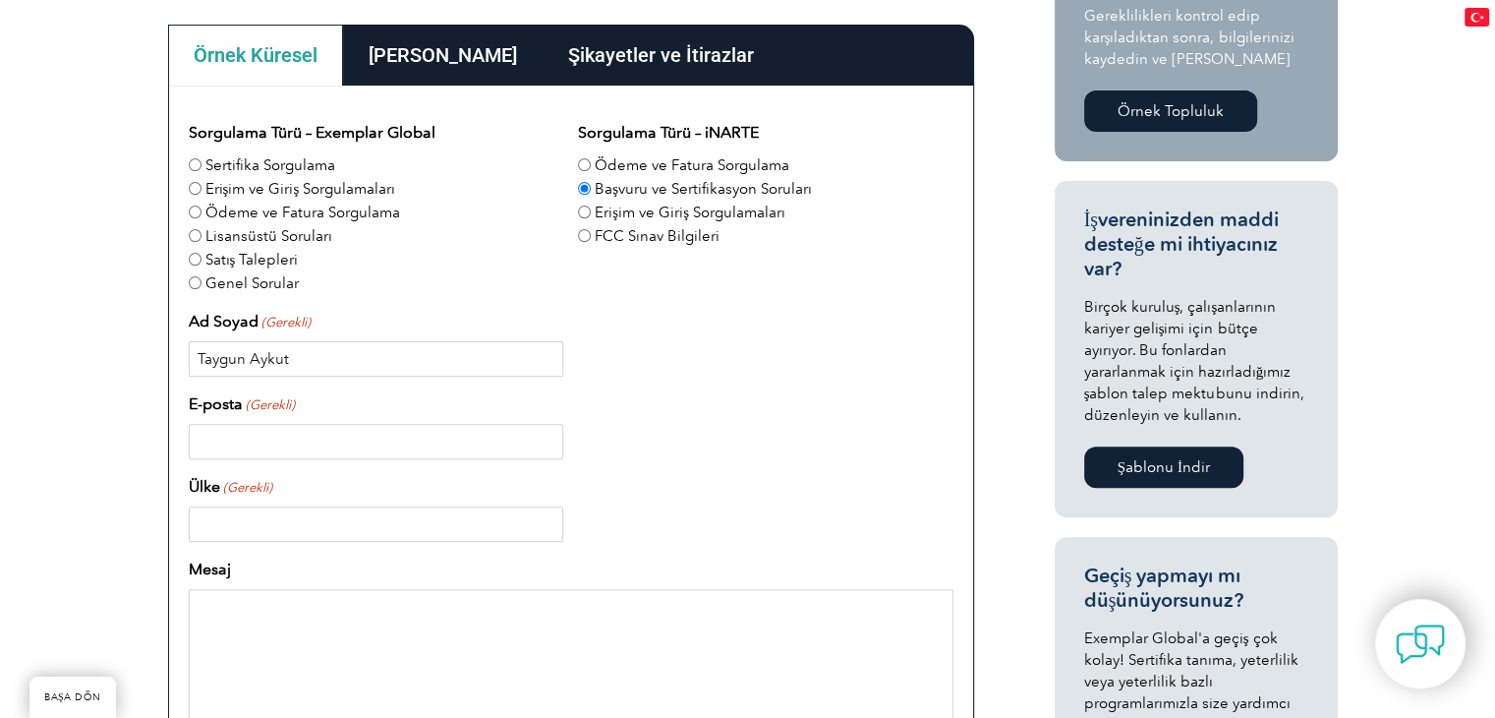
type input "[GEOGRAPHIC_DATA]"
click at [272, 448] on input "E-posta (Gerekli)" at bounding box center [376, 441] width 375 height 35
type input "taygunaykut@gmail.com"
click at [316, 610] on textarea "Mesaj" at bounding box center [571, 683] width 765 height 189
click at [233, 623] on textarea "Mesaj" at bounding box center [571, 683] width 765 height 189
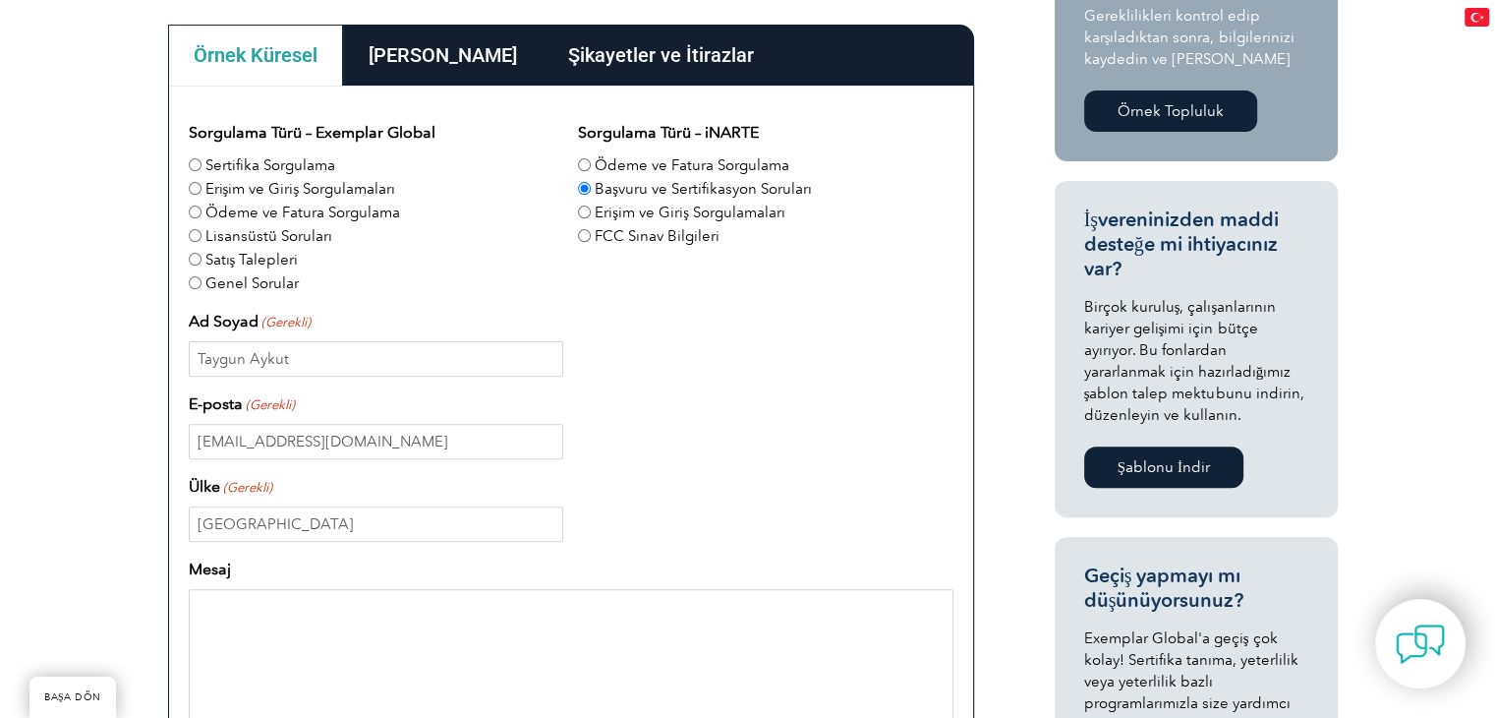
paste textarea "Dear Sir/Madam, I would like to kindly request detailed information regarding E…"
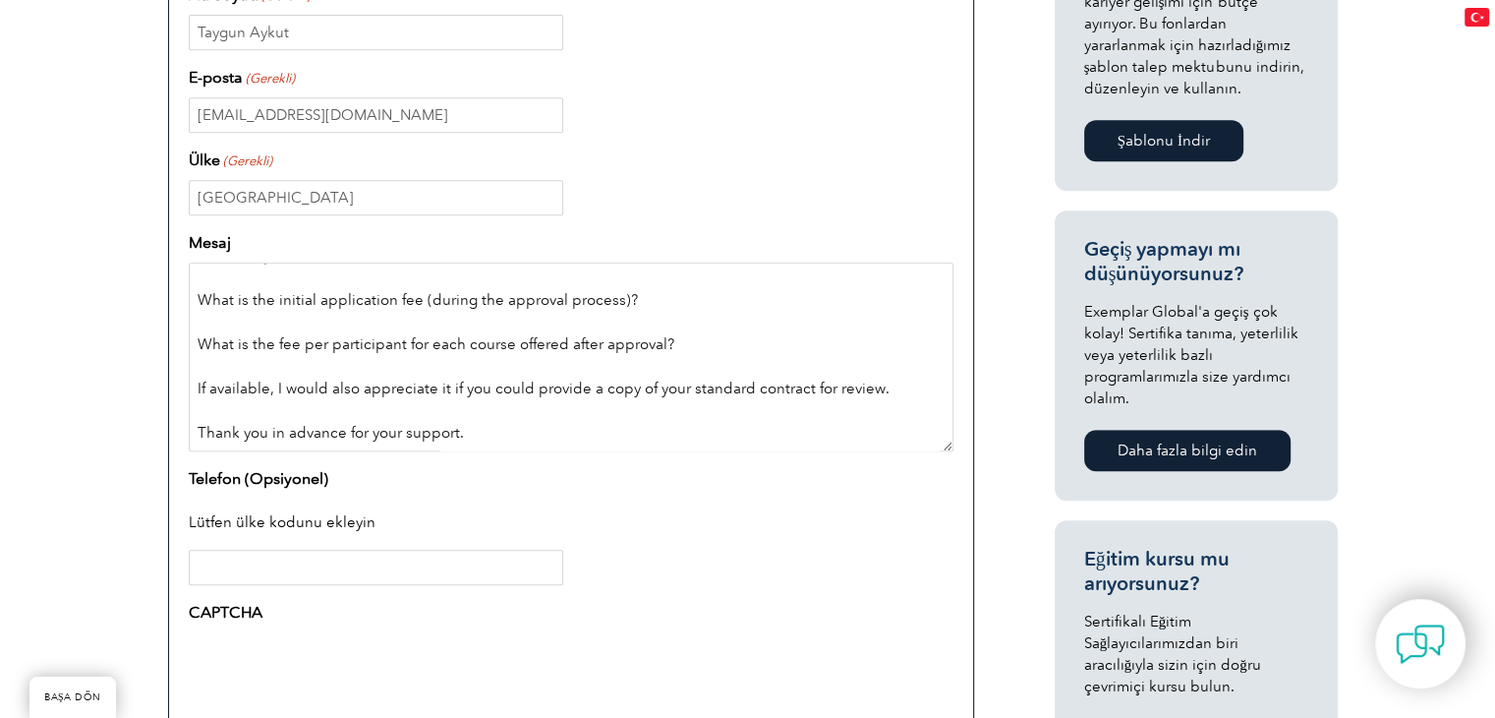
scroll to position [0, 0]
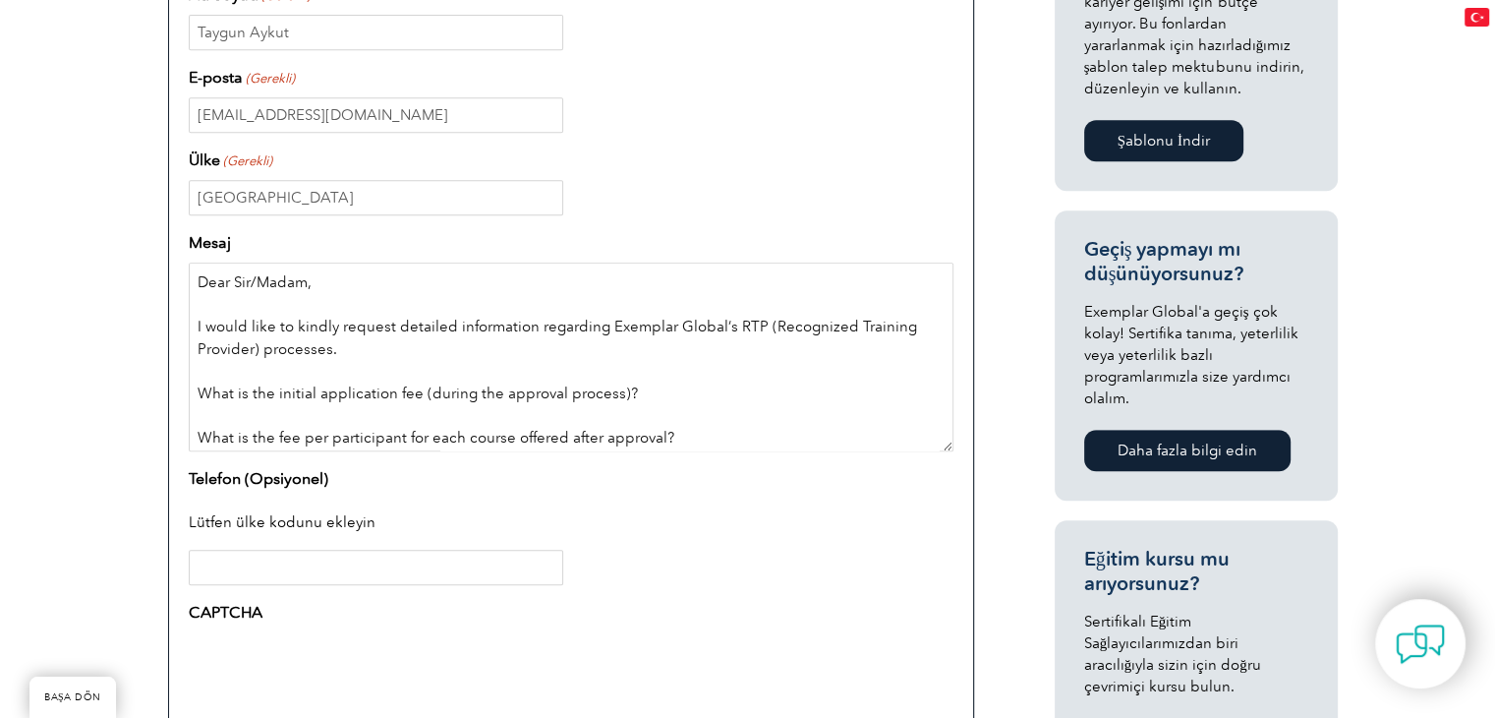
type textarea "Dear Sir/Madam, I would like to kindly request detailed information regarding E…"
click at [292, 569] on input "Telefon (Opsiyonel)" at bounding box center [376, 567] width 375 height 35
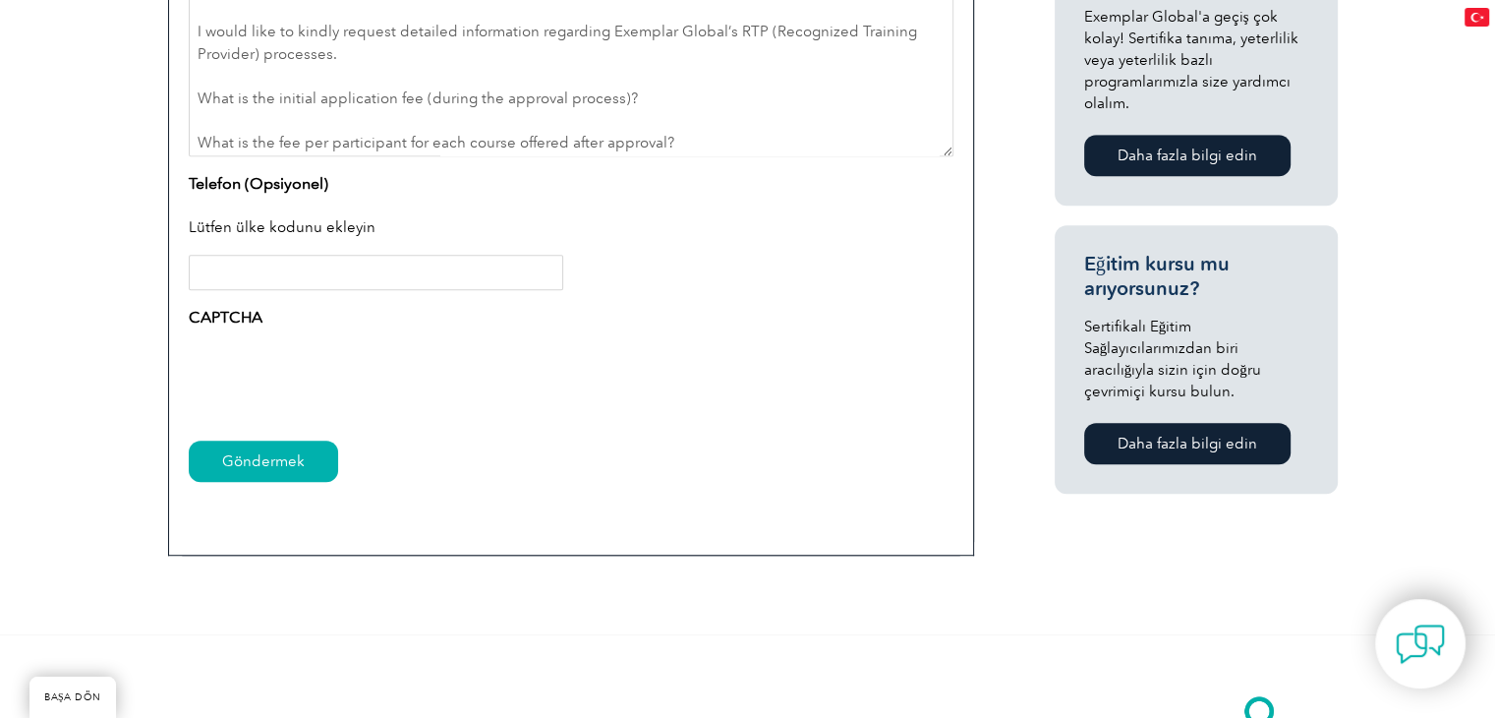
scroll to position [1212, 0]
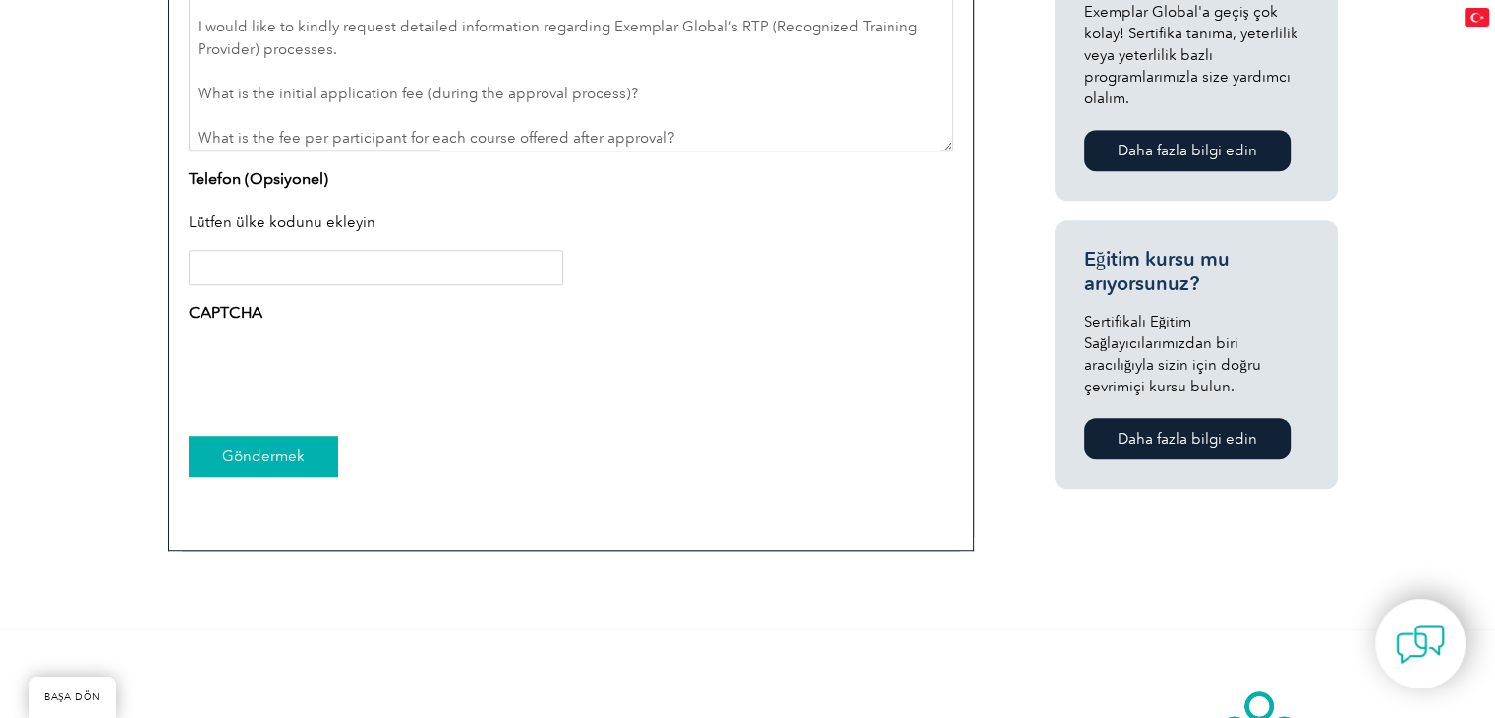
click at [287, 453] on input "Göndermek" at bounding box center [263, 455] width 149 height 41
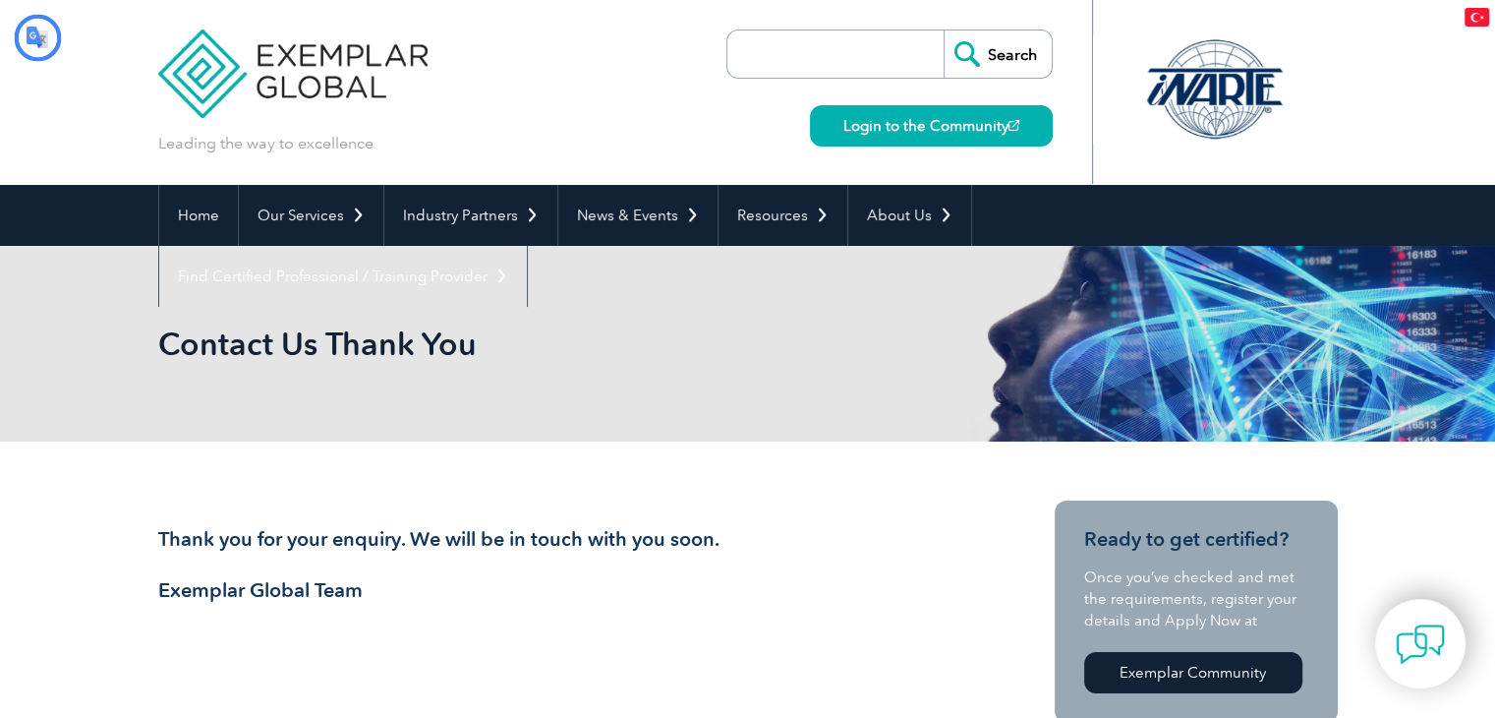
type input "Aramak"
